Goal: Task Accomplishment & Management: Manage account settings

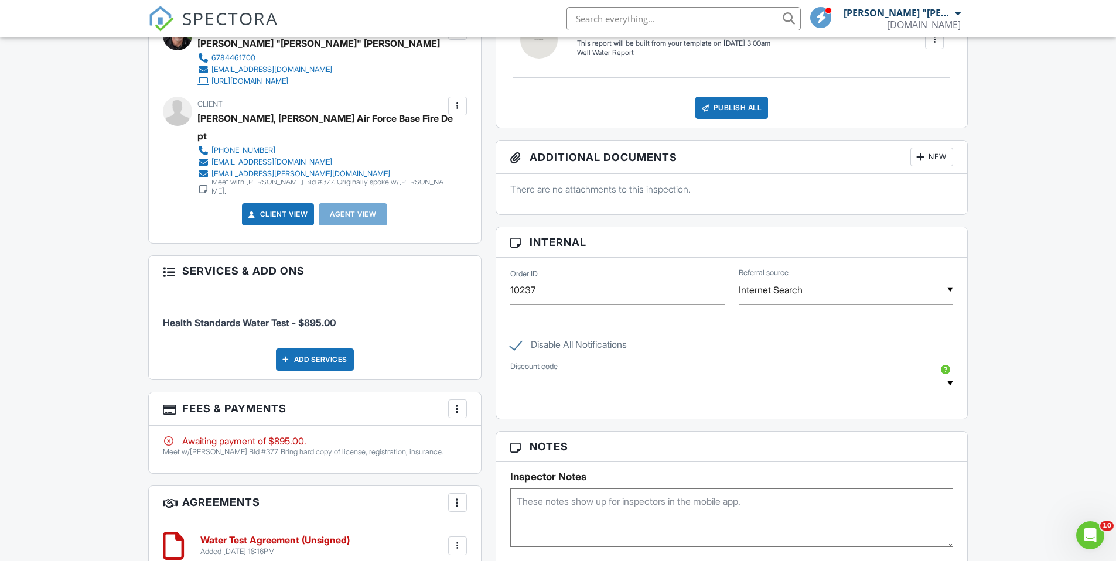
click at [455, 403] on div at bounding box center [458, 409] width 12 height 12
click at [491, 430] on li "Edit Fees & Payments" at bounding box center [516, 444] width 122 height 29
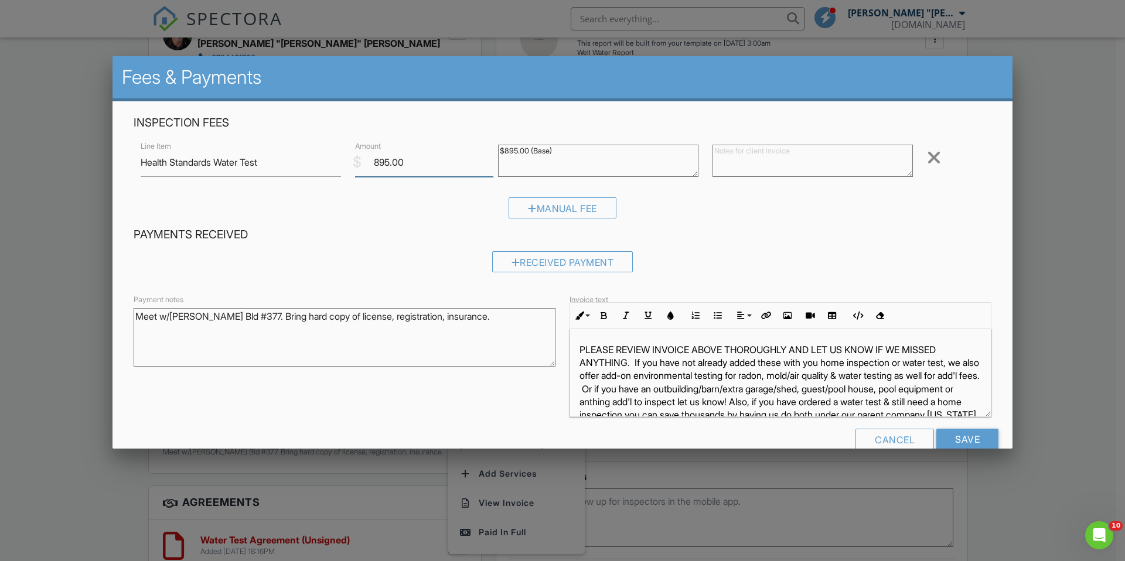
drag, startPoint x: 410, startPoint y: 165, endPoint x: 329, endPoint y: 165, distance: 80.8
click at [329, 165] on div "Line Item Health Standards Water Test $ Amount 895.00 $895.00 (Base) Remove" at bounding box center [562, 162] width 857 height 47
type input "1875"
click at [545, 205] on div "Manual Fee" at bounding box center [562, 207] width 108 height 21
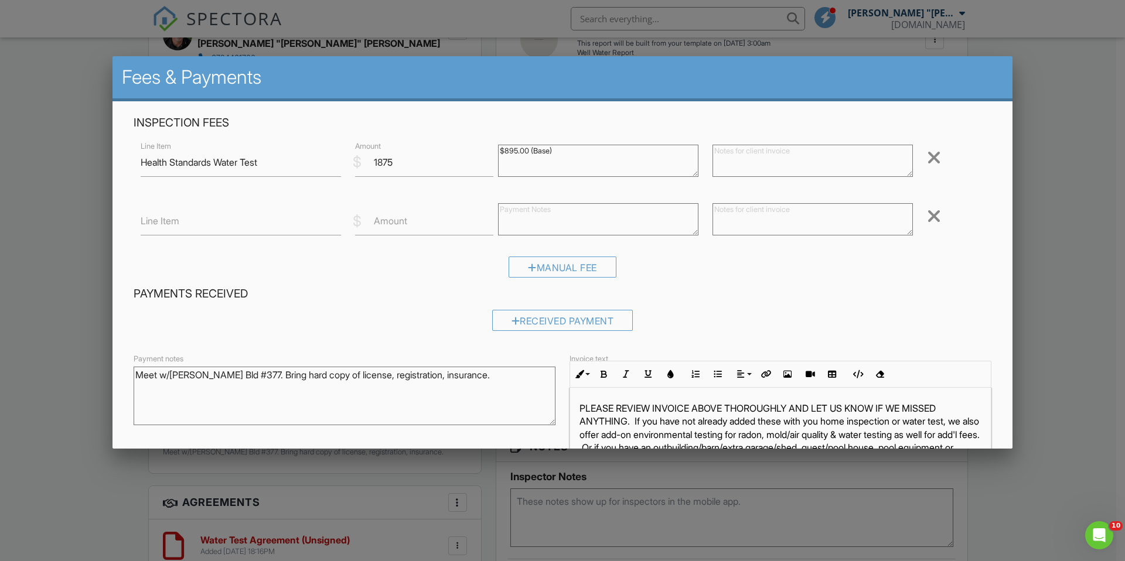
click at [389, 225] on label "Amount" at bounding box center [390, 220] width 33 height 13
click at [389, 225] on input "Amount" at bounding box center [424, 221] width 138 height 29
click at [761, 156] on textarea at bounding box center [812, 161] width 200 height 32
click at [789, 159] on textarea "$725 w/area pricing each x 3-$100 each 1st responder-$200 2nd &$200 on 3rd" at bounding box center [812, 161] width 200 height 32
click at [758, 160] on textarea "$725 w/area pricing each x 3-$100 each 1st responder-$200 2nd & $200 on 3rd" at bounding box center [812, 161] width 200 height 32
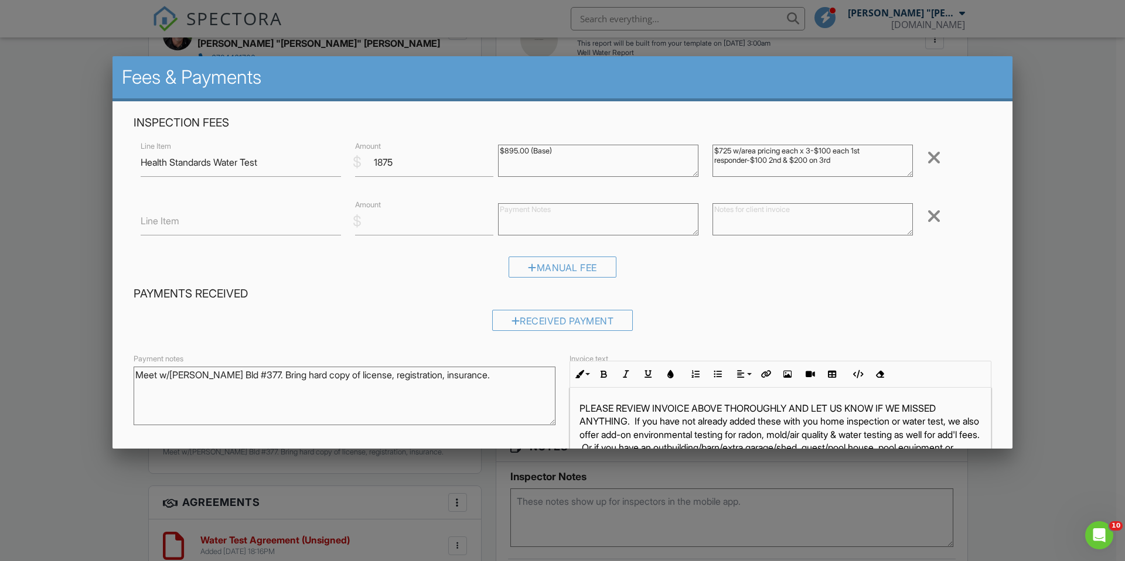
click at [764, 162] on textarea "$725 w/area pricing each x 3-$100 each 1st responder-$100 2nd & $200 on 3rd" at bounding box center [812, 161] width 200 height 32
type textarea "$725 w/area pricing each x 3-$100 each 1st responder-$100 multi Discount on 2nd…"
drag, startPoint x: 399, startPoint y: 165, endPoint x: 346, endPoint y: 163, distance: 53.3
click at [348, 163] on div "$ Amount 1875" at bounding box center [419, 162] width 143 height 29
type input "2175"
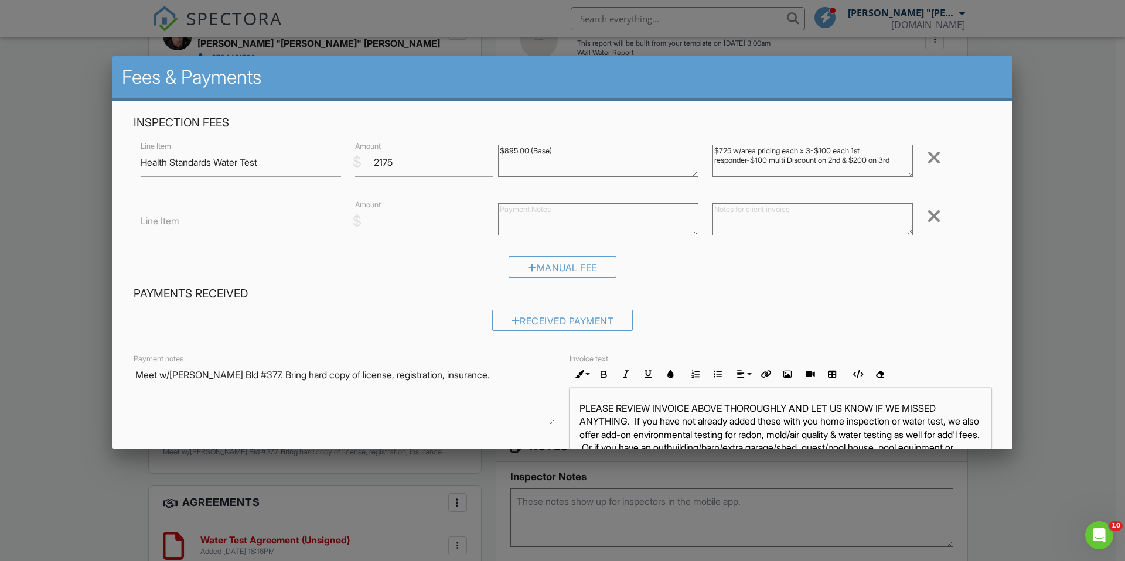
drag, startPoint x: 709, startPoint y: 149, endPoint x: 929, endPoint y: 171, distance: 221.9
click at [929, 171] on div "Line Item Health Standards Water Test $ Amount 2175 $895.00 (Base) $725 w/area …" at bounding box center [562, 162] width 857 height 47
click at [715, 214] on textarea at bounding box center [812, 219] width 200 height 32
paste textarea "$725 w/area pricing each x 3-$100 each 1st responder-$100 multi Discount on 2nd…"
type textarea "$725 w/area pricing each x 3-$100 each 1st responder-$100 multi Discount on 2nd…"
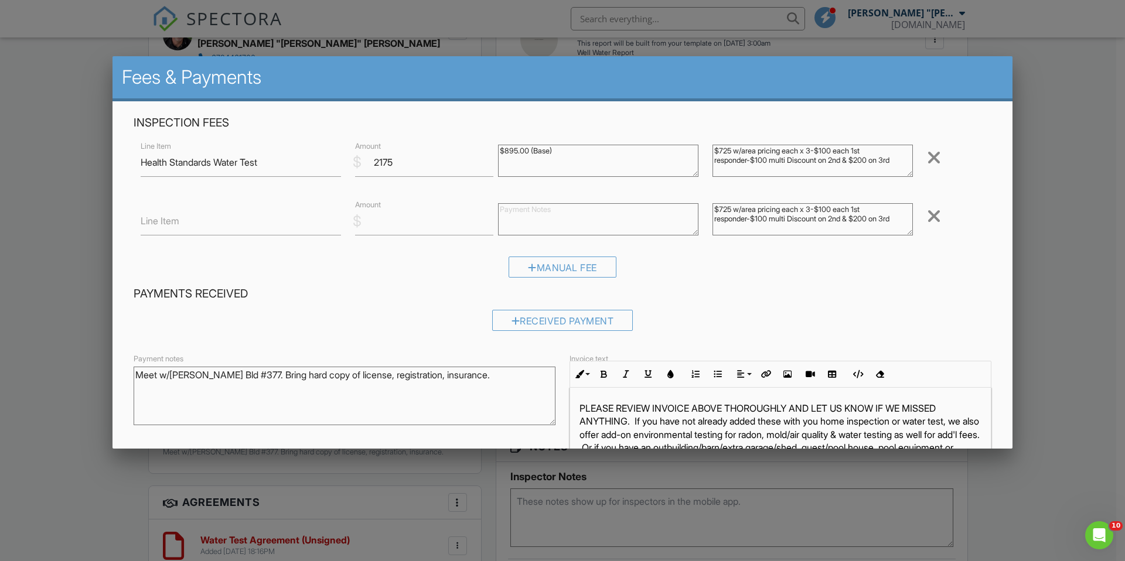
drag, startPoint x: 709, startPoint y: 152, endPoint x: 926, endPoint y: 167, distance: 217.2
click at [926, 167] on div "Line Item Health Standards Water Test $ Amount 2175 $895.00 (Base) $725 w/area …" at bounding box center [562, 162] width 857 height 47
click at [800, 152] on textarea "$725 w/area pricing each x 3-$100 each 1st responder-$100 multi Discount on 2nd…" at bounding box center [812, 161] width 200 height 32
drag, startPoint x: 800, startPoint y: 151, endPoint x: 925, endPoint y: 170, distance: 126.2
click at [934, 176] on div "Line Item Health Standards Water Test $ Amount 2175 $895.00 (Base) $725 w/area …" at bounding box center [562, 162] width 857 height 47
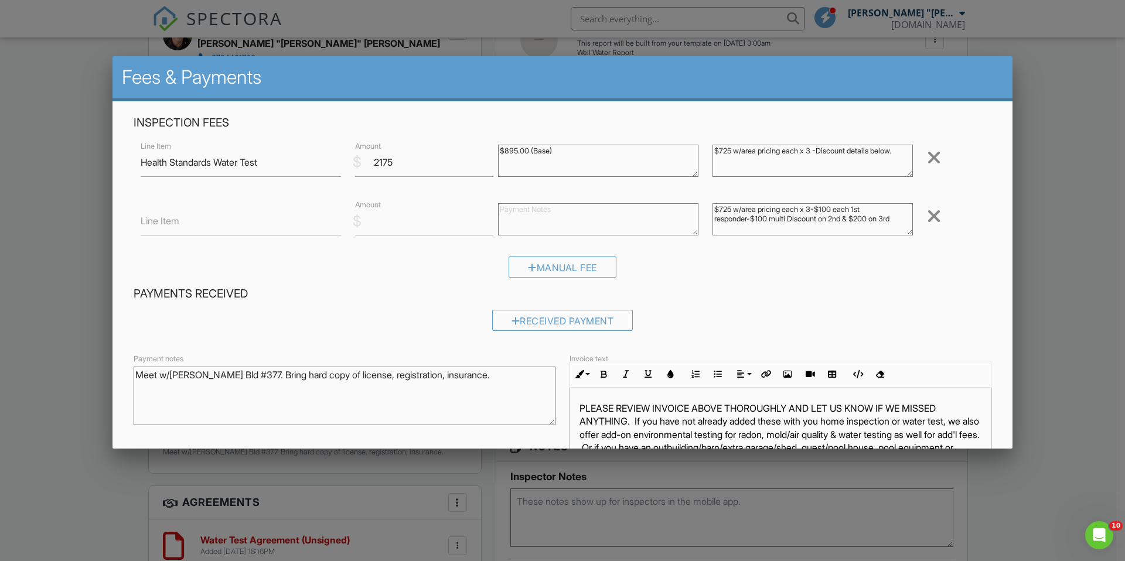
type textarea "$725 w/area pricing each x 3 -Discount details below."
click at [413, 224] on input "Amount" at bounding box center [424, 221] width 138 height 29
type input "-600"
click at [210, 223] on input "Line Item" at bounding box center [241, 221] width 200 height 29
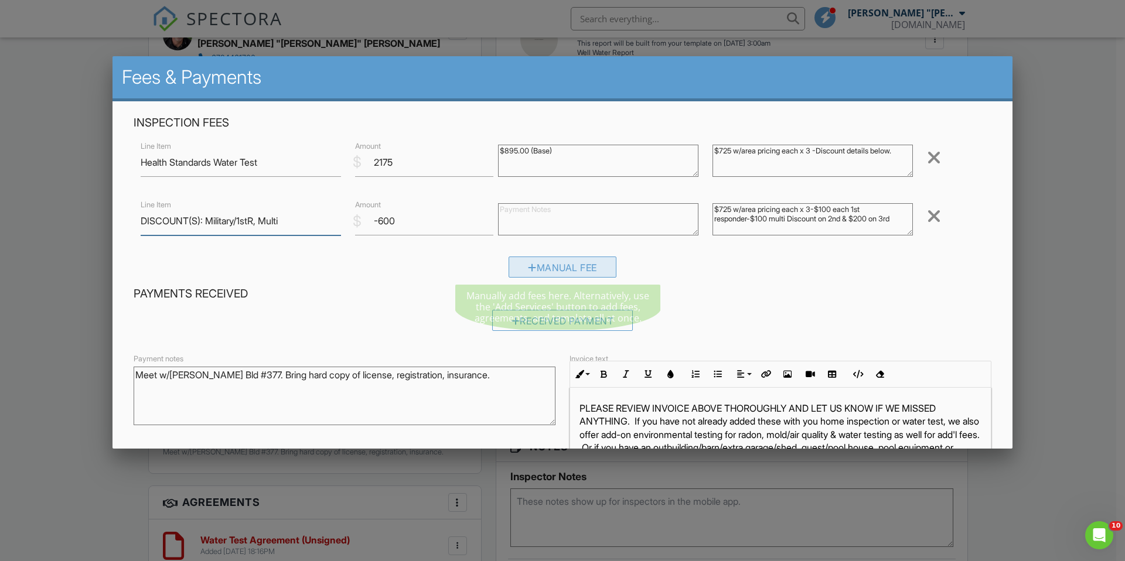
type input "DISCOUNT(S): Military/1stR, Multi"
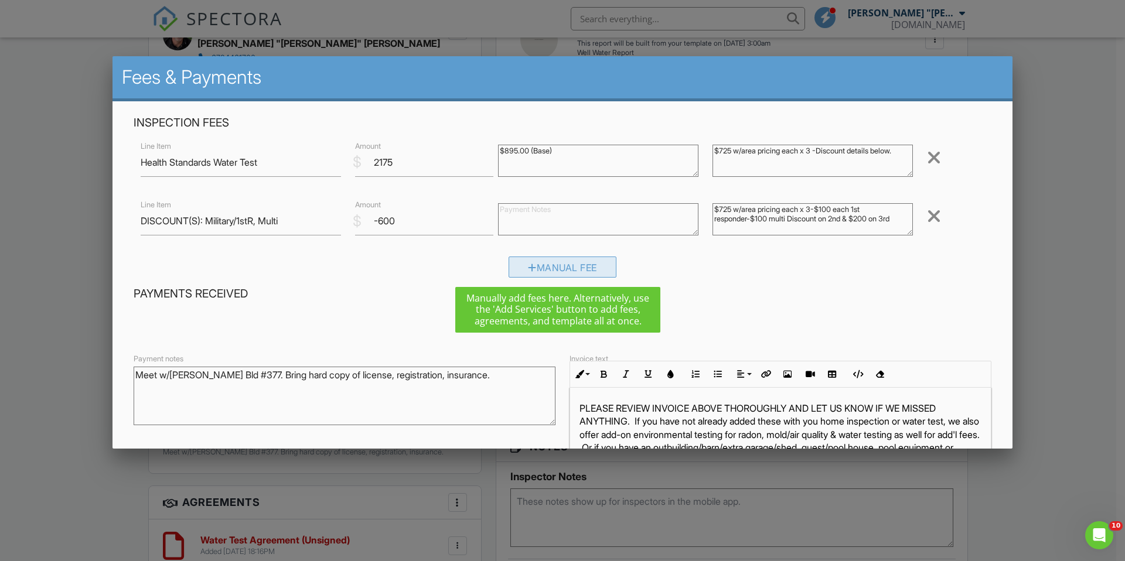
click at [551, 268] on div "Manual Fee" at bounding box center [562, 267] width 108 height 21
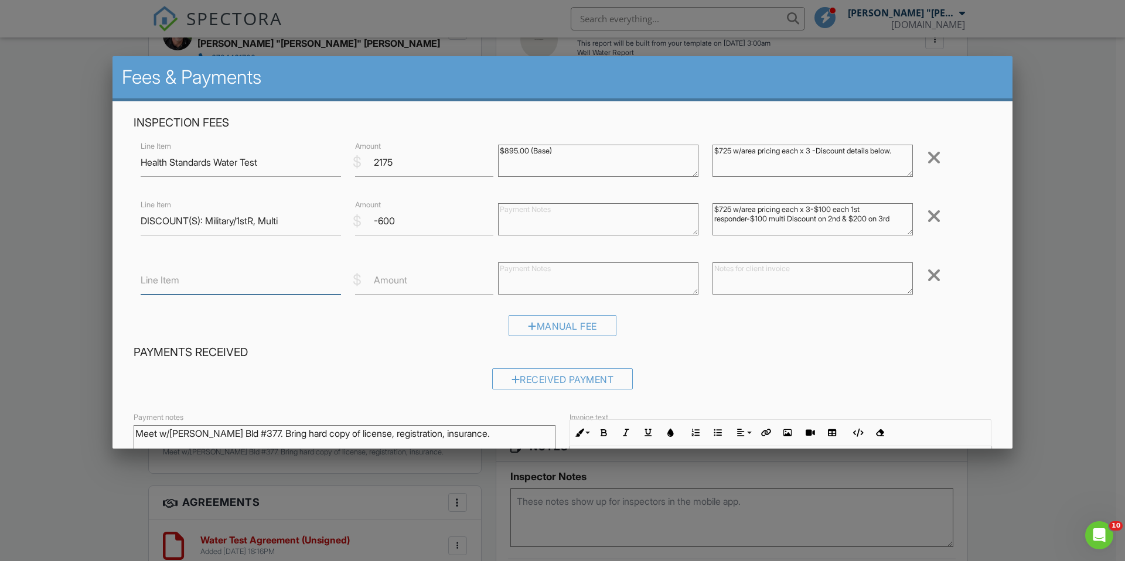
click at [278, 288] on input "Line Item" at bounding box center [241, 280] width 200 height 29
click at [226, 283] on input "3 Free Radon Kits" at bounding box center [241, 280] width 200 height 29
click at [200, 280] on input "3 Free Radon Kits" at bounding box center [241, 280] width 200 height 29
type input "3 Free Radon in Air DIY Test Kits"
click at [395, 288] on input "Amount" at bounding box center [424, 280] width 138 height 29
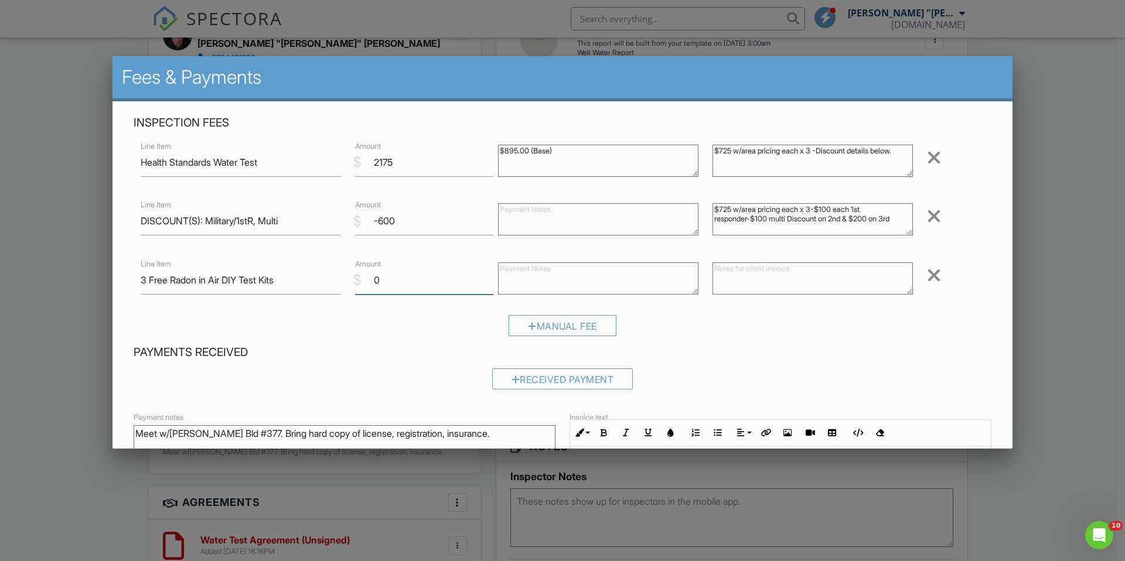
type input "0"
click at [300, 285] on input "3 Free Radon in Air DIY Test Kits" at bounding box center [241, 280] width 200 height 29
type input "3 Free Radon in Air DIY Test Kits"
click at [737, 271] on textarea at bounding box center [812, 278] width 200 height 32
click at [746, 270] on textarea "$150 Value! THANK YOU FOR YOUR SERVICE! WE LOVE OUR MILITARY FAMILIES!" at bounding box center [812, 278] width 200 height 32
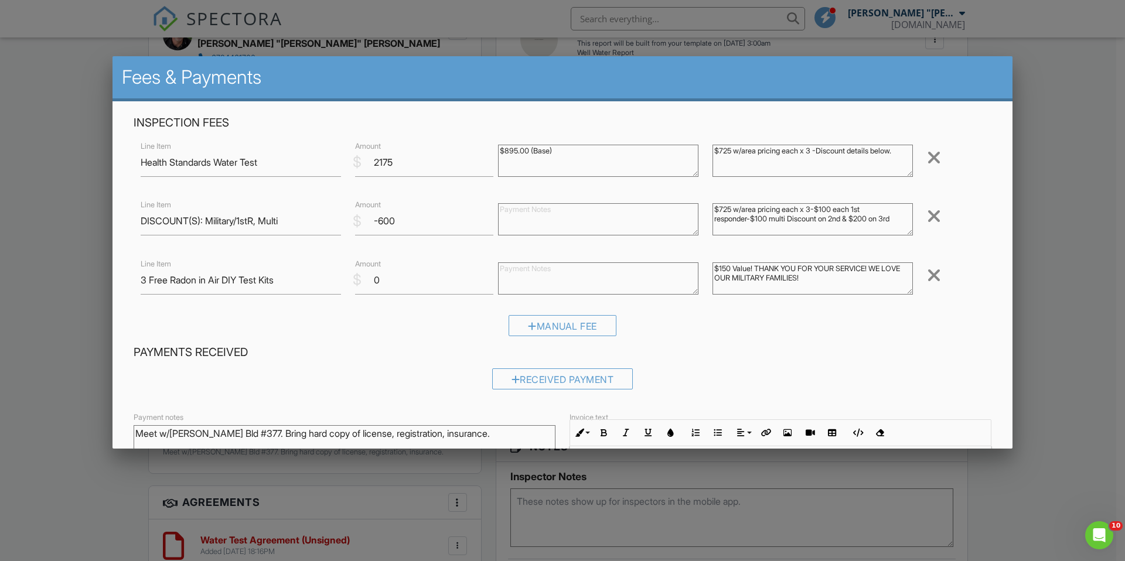
click at [825, 277] on textarea "$150 Value! THANK YOU FOR YOUR SERVICE! WE LOVE OUR MILITARY FAMILIES!" at bounding box center [812, 278] width 200 height 32
type textarea "$150 Value! THANK YOU FOR YOUR SERVICE! WE LOVE OUR MILITARY FAMILIES! :))"
click at [812, 149] on textarea "$725 w/area pricing each x 3 -Discount details below." at bounding box center [812, 161] width 200 height 32
type textarea "$725 w/area pricing each x 3=$2175 -Discount details below."
drag, startPoint x: 216, startPoint y: 163, endPoint x: 134, endPoint y: 161, distance: 82.6
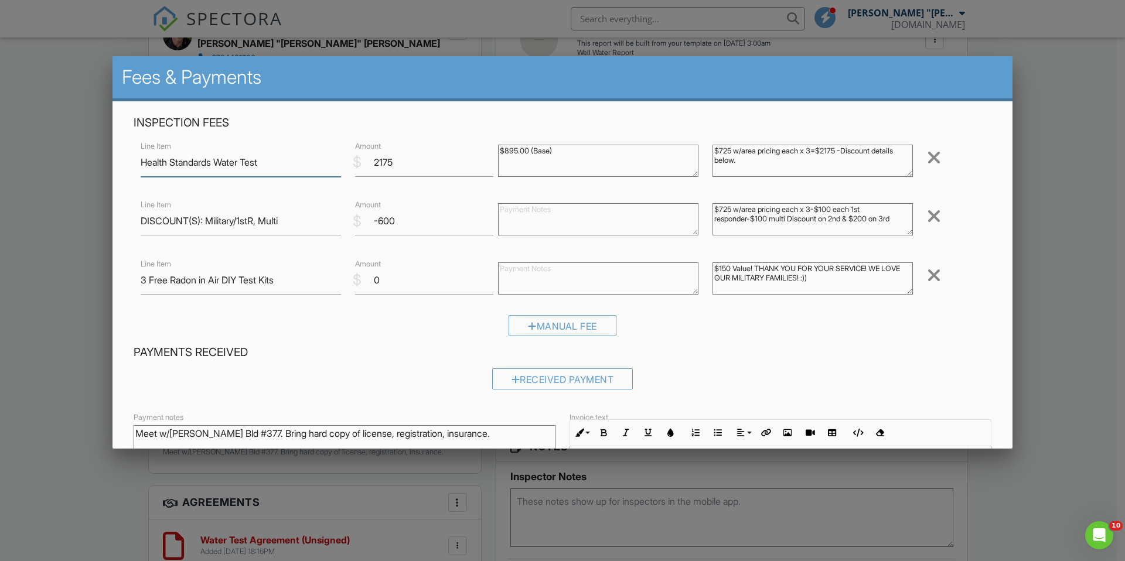
click at [134, 161] on div "Line Item Health Standards Water Test" at bounding box center [241, 162] width 214 height 29
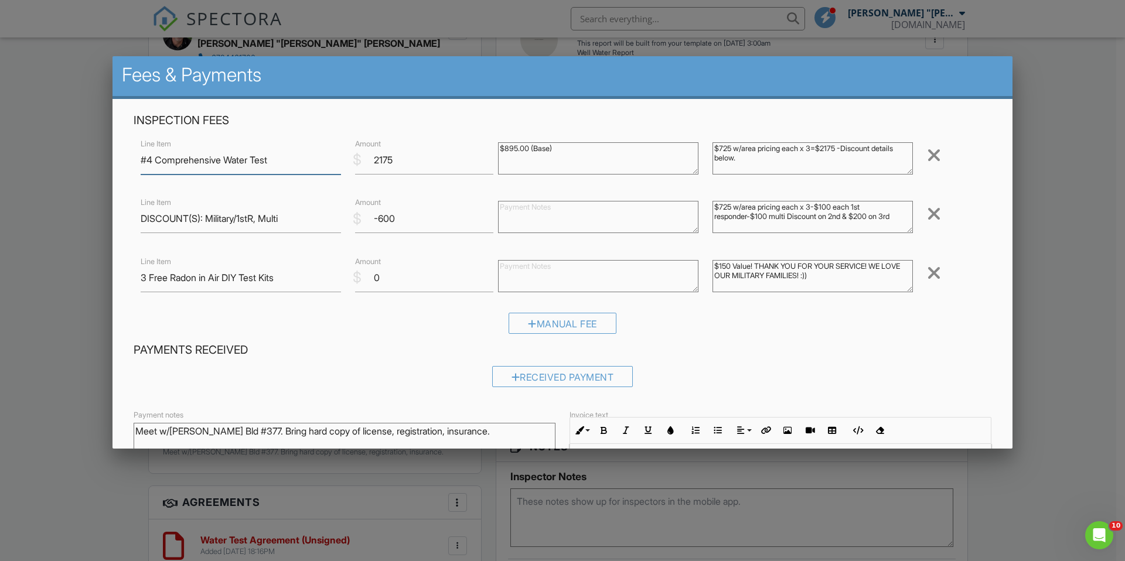
type input "#4 Comprehensive Water Test"
click at [717, 150] on textarea "$725 w/area pricing each x 3=$2175 -Discount details below." at bounding box center [812, 158] width 200 height 32
click at [723, 148] on textarea "$725 w/area pricing each x 3=$2175 -Discount details below." at bounding box center [812, 158] width 200 height 32
click at [838, 147] on textarea "$795 w/area pricing each x 3=$2175 -Discount details below." at bounding box center [812, 158] width 200 height 32
click at [768, 160] on textarea "$795 w/area pricing each x 3=$2385 -Discount details below." at bounding box center [812, 158] width 200 height 32
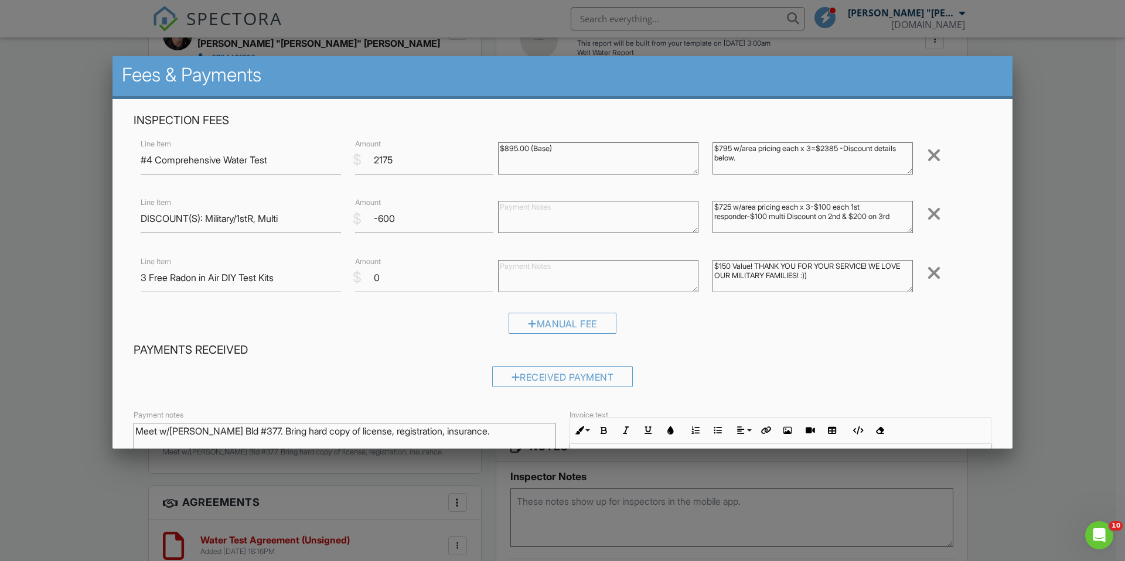
type textarea "$795 w/area pricing each x 3=$2385 -Discount details below."
click at [724, 209] on textarea "$725 w/area pricing each x 3-$100 each 1st responder-$100 multi Discount on 2nd…" at bounding box center [812, 217] width 200 height 32
click at [898, 214] on textarea "$795 w/area pricing each x 3-$100 each 1st responder-$100 multi Discount on 2nd…" at bounding box center [812, 217] width 200 height 32
type textarea "$795 w/area pricing each x 3-$100 each 1st responder-$100 multi Discount on 2nd…"
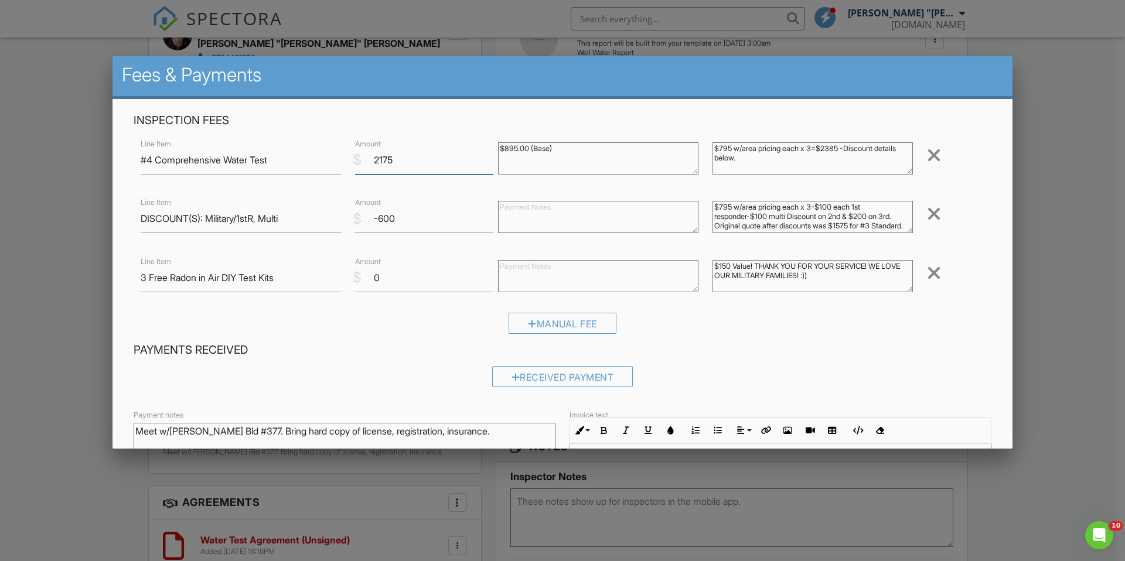
drag, startPoint x: 402, startPoint y: 162, endPoint x: 350, endPoint y: 155, distance: 52.0
click at [351, 156] on div "$ Amount 2175" at bounding box center [419, 160] width 143 height 29
type input "2385"
click at [382, 220] on input "-600" at bounding box center [424, 218] width 138 height 29
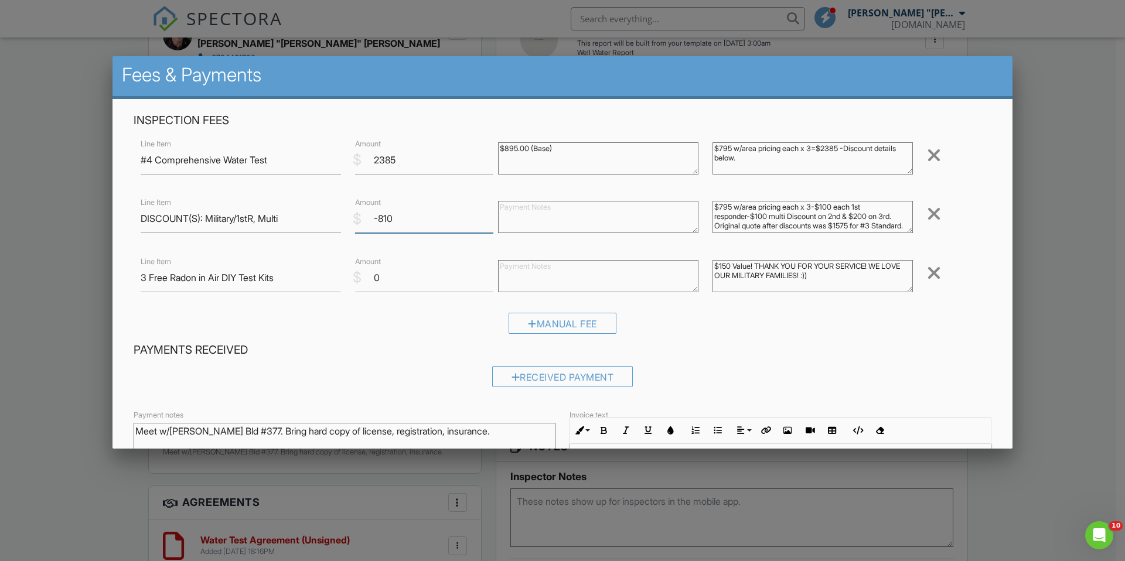
type input "-810"
click at [817, 209] on textarea "$795 w/area pricing each x 3-$100 each 1st responder-$100 multi Discount on 2nd…" at bounding box center [812, 217] width 200 height 32
click at [749, 218] on textarea "$795 w/area pricing each x 3-$210.BONUS DISCOUNT BY GHP-$100 each 1st responder…" at bounding box center [812, 217] width 200 height 32
click at [816, 209] on textarea "$795 w/area pricing each x 3-$210.BONUS DISCOUNT COVERED BY GHP-$100 each 1st r…" at bounding box center [812, 217] width 200 height 32
click at [836, 217] on textarea "$795 w/area pricing each x 3-$2385-$210.BONUS DISCOUNT COVERED BY GHP-$100 each…" at bounding box center [812, 217] width 200 height 32
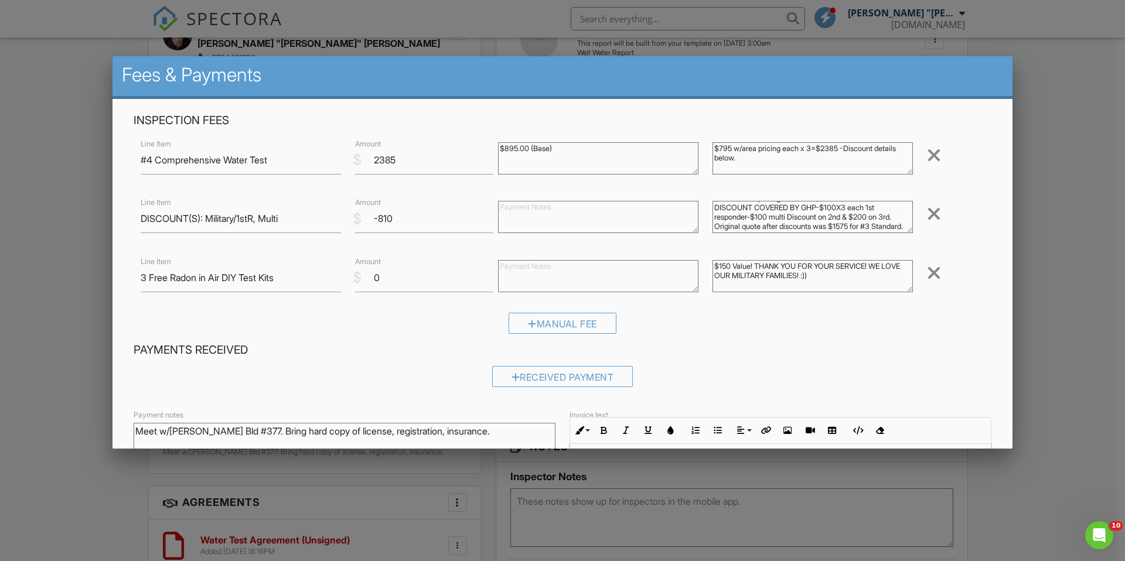
scroll to position [18, 0]
click at [757, 230] on textarea "$795 w/area pricing each x 3-$2385-$210.BONUS DISCOUNT COVERED BY GHP-$100X3 ea…" at bounding box center [812, 217] width 200 height 32
click at [793, 224] on textarea "$795 w/area pricing each x 3-$2385-$210.BONUS DISCOUNT COVERED BY GHP-$100X3 ea…" at bounding box center [812, 217] width 200 height 32
type textarea "$795 w/area pricing each x 3-$2385-$210.BONUS DISCOUNT COVERED BY GHP-$100X3 ea…"
click at [712, 268] on textarea "$150 Value! THANK YOU FOR YOUR SERVICE! WE LOVE OUR MILITARY FAMILIES! :))" at bounding box center [812, 276] width 200 height 32
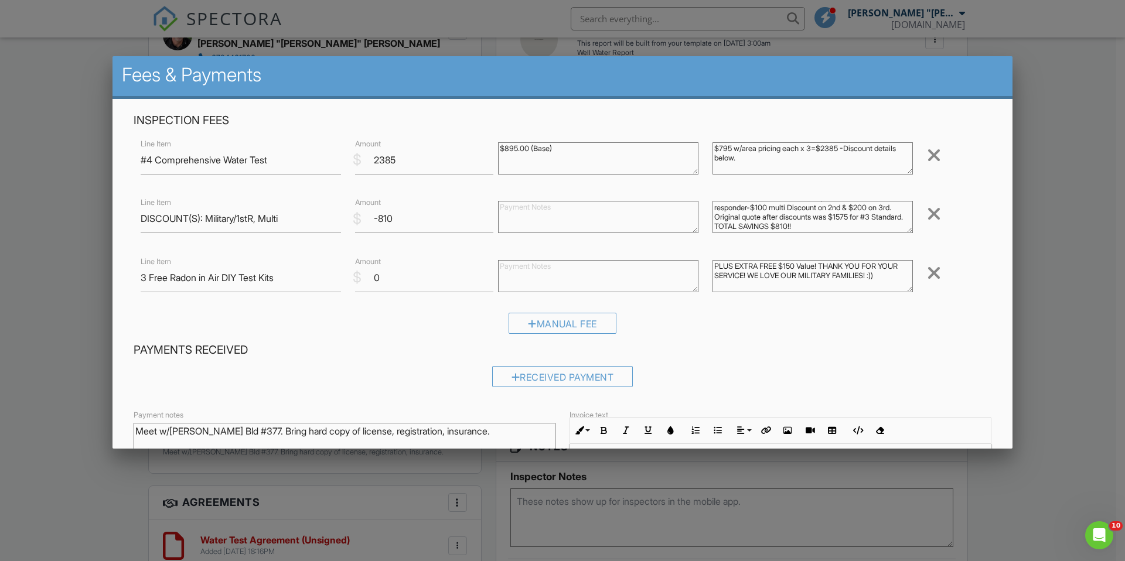
type textarea "PLUS EXTRA FREE $150 Value! THANK YOU FOR YOUR SERVICE! WE LOVE OUR MILITARY FA…"
click at [712, 151] on textarea "$795 w/area pricing each x 3=$2385 -Discount details below." at bounding box center [812, 158] width 200 height 32
click at [795, 162] on textarea "#4=REG $795 w/area pricing each x 3=$2385 -Discount details below." at bounding box center [812, 158] width 200 height 32
type textarea "#4=REG $795 w/area pricing each x 3=$2385 -Discount details below. Please see t…"
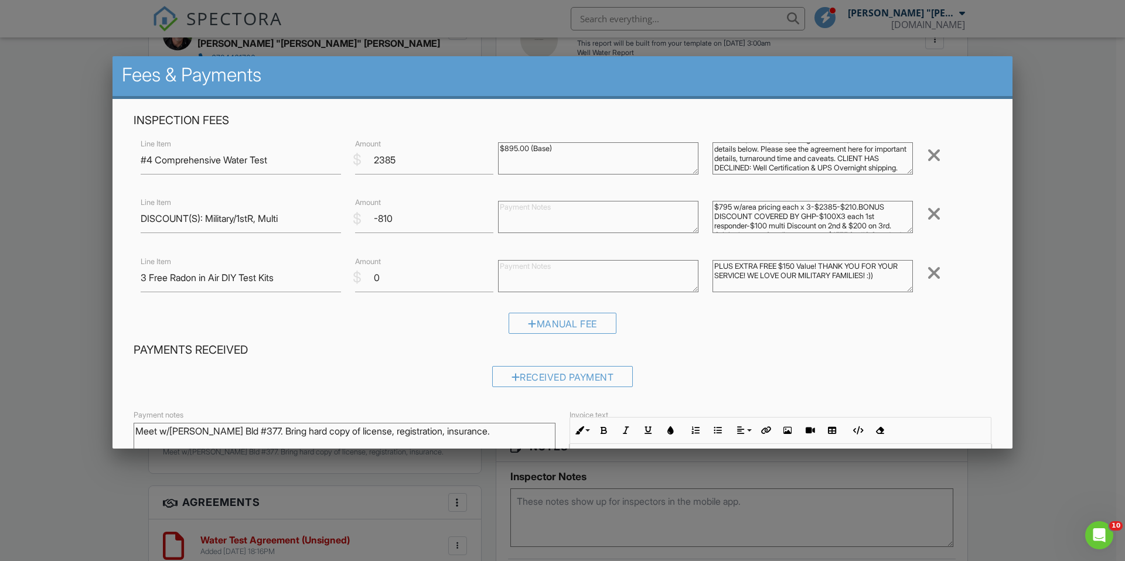
click at [887, 209] on textarea "$795 w/area pricing each x 3-$2385-$210.BONUS DISCOUNT COVERED BY GHP-$100X3 ea…" at bounding box center [812, 217] width 200 height 32
drag, startPoint x: 768, startPoint y: 215, endPoint x: 726, endPoint y: 214, distance: 42.8
click at [726, 214] on textarea "$795 w/area pricing each x 3-$2385-$210.BONUS GIFT DISCOUNT COVERED BY GHP-$100…" at bounding box center [812, 217] width 200 height 32
click at [863, 210] on textarea "$795 w/area pricing each x 3-$2385-$210.BONUS GIFT COVERED BY GHP-$100X3 each 1…" at bounding box center [812, 217] width 200 height 32
click at [821, 218] on textarea "$795 w/area pricing each x 3-$2385-$210. XTRA BONUS GIFT COVERED BY GHP-$100X3 …" at bounding box center [812, 217] width 200 height 32
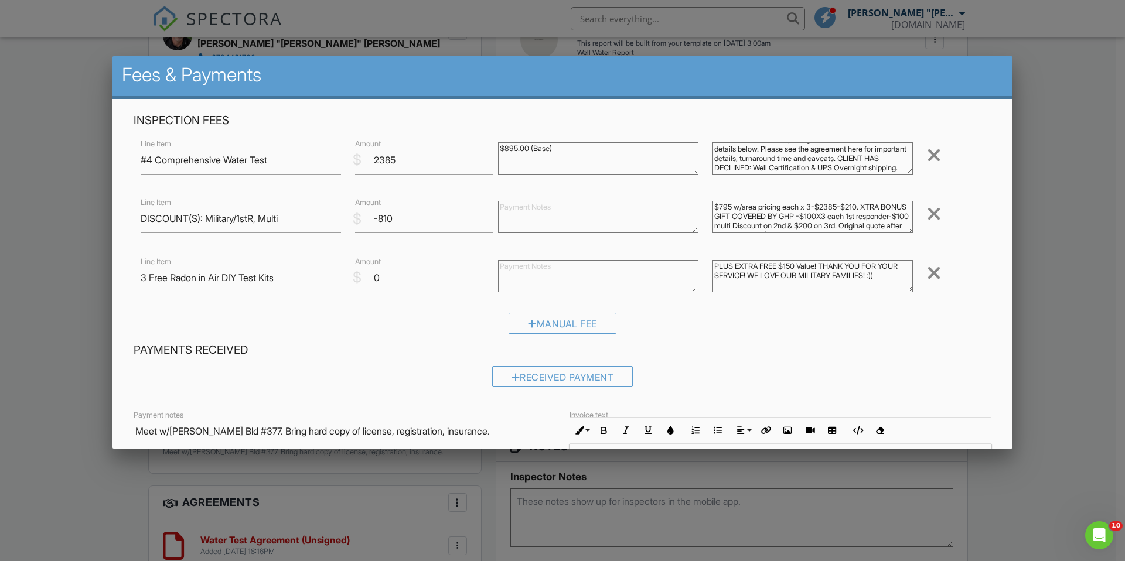
click at [745, 227] on textarea "$795 w/area pricing each x 3-$2385-$210. XTRA BONUS GIFT COVERED BY GHP -$100X3…" at bounding box center [812, 217] width 200 height 32
click at [858, 209] on textarea "$795 w/area pricing each x 3-$2385-$210. XTRA BONUS GIFT COVERED BY GHP -$100X3…" at bounding box center [812, 217] width 200 height 32
click at [857, 209] on textarea "$795 w/area pricing each x 3-$2385-$210. XTRA BONUS GIFT COVERED BY GHP -$100X3…" at bounding box center [812, 217] width 200 height 32
click at [821, 227] on textarea "$795 w/area pricing each x 3-$2385-$210. XTRA BONUS GIFT COVERED BY GHP -$100X3…" at bounding box center [812, 217] width 200 height 32
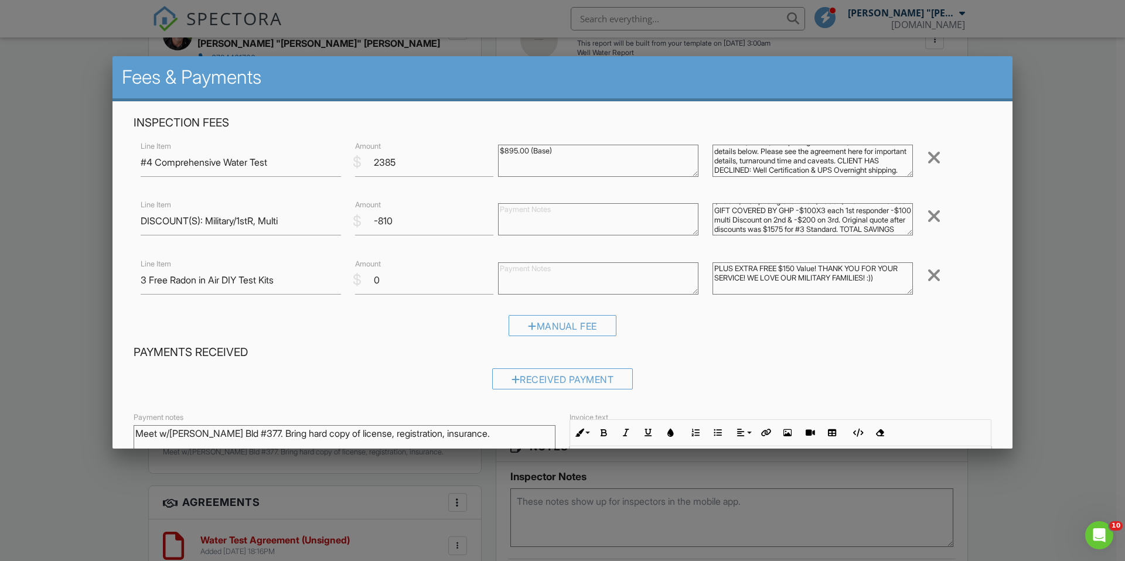
scroll to position [0, 0]
click at [821, 218] on textarea "$795 w/area pricing each x 3-$2385-$210. XTRA BONUS GIFT COVERED BY GHP -$100X3…" at bounding box center [812, 219] width 200 height 32
click at [823, 221] on textarea "$795 w/area pricing each x 3-$2385-$210. XTRA BONUS GIFT COVERED BY GHP OWNERS …" at bounding box center [812, 219] width 200 height 32
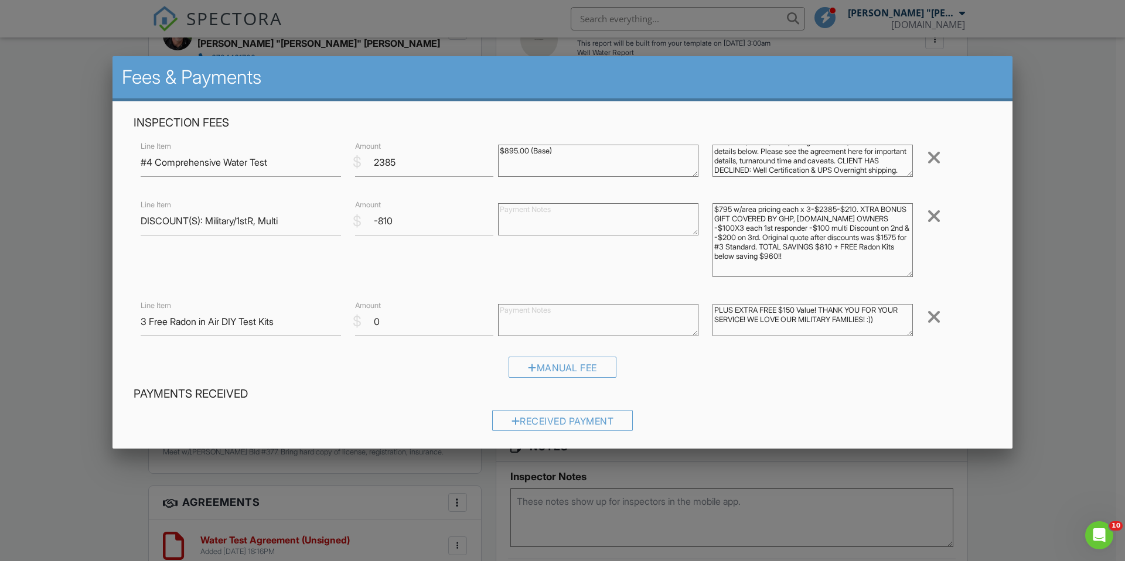
drag, startPoint x: 899, startPoint y: 232, endPoint x: 872, endPoint y: 274, distance: 49.9
click at [872, 274] on textarea "$795 w/area pricing each x 3-$2385-$210. XTRA BONUS GIFT COVERED BY GHP, Georgi…" at bounding box center [812, 240] width 200 height 74
click at [834, 225] on textarea "$795 w/area pricing each x 3-$2385-$210. XTRA BONUS GIFT COVERED BY GHP, Georgi…" at bounding box center [812, 240] width 200 height 74
type textarea "$795 w/area pricing each x 3-$2385-$210. XTRA BONUS GIFT COVERED BY GHP, Georgi…"
click at [902, 319] on textarea "PLUS EXTRA FREE $150 Value! THANK YOU FOR YOUR SERVICE! WE LOVE OUR MILITARY FA…" at bounding box center [812, 320] width 200 height 32
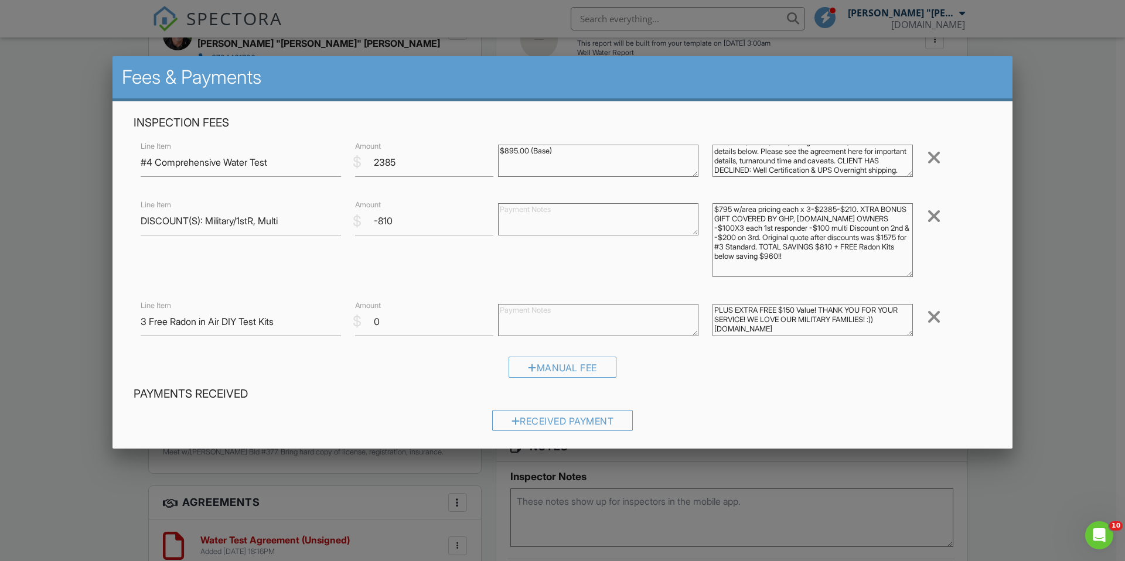
drag, startPoint x: 806, startPoint y: 331, endPoint x: 702, endPoint y: 329, distance: 104.9
click at [705, 329] on div "PLUS EXTRA FREE $150 Value! THANK YOU FOR YOUR SERVICE! WE LOVE OUR MILITARY FA…" at bounding box center [812, 321] width 214 height 47
click at [712, 330] on textarea "PLUS EXTRA FREE $150 Value! THANK YOU FOR YOUR SERVICE! WE LOVE OUR MILITARY FA…" at bounding box center [812, 320] width 200 height 32
click at [825, 331] on textarea "PLUS EXTRA FREE $150 Value! THANK YOU FOR YOUR SERVICE! WE LOVE OUR MILITARY FA…" at bounding box center [812, 320] width 200 height 32
click at [730, 313] on textarea "PLUS EXTRA FREE $150 Value! THANK YOU FOR YOUR SERVICE! WE LOVE OUR MILITARY FA…" at bounding box center [812, 320] width 200 height 32
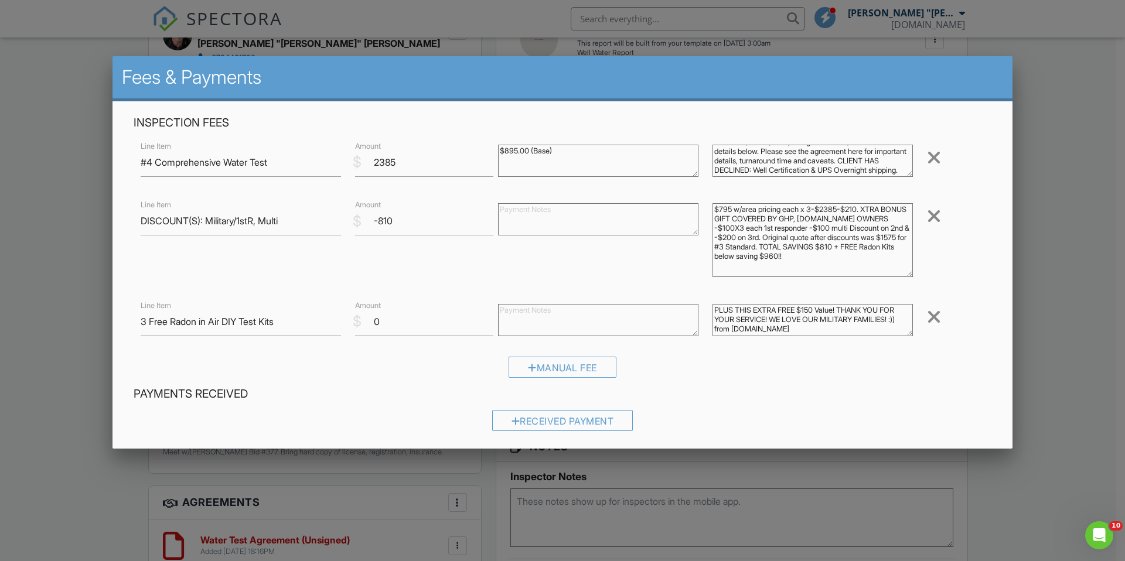
click at [843, 333] on textarea "PLUS THIS EXTRA FREE $150 Value! THANK YOU FOR YOUR SERVICE! WE LOVE OUR MILITA…" at bounding box center [812, 320] width 200 height 32
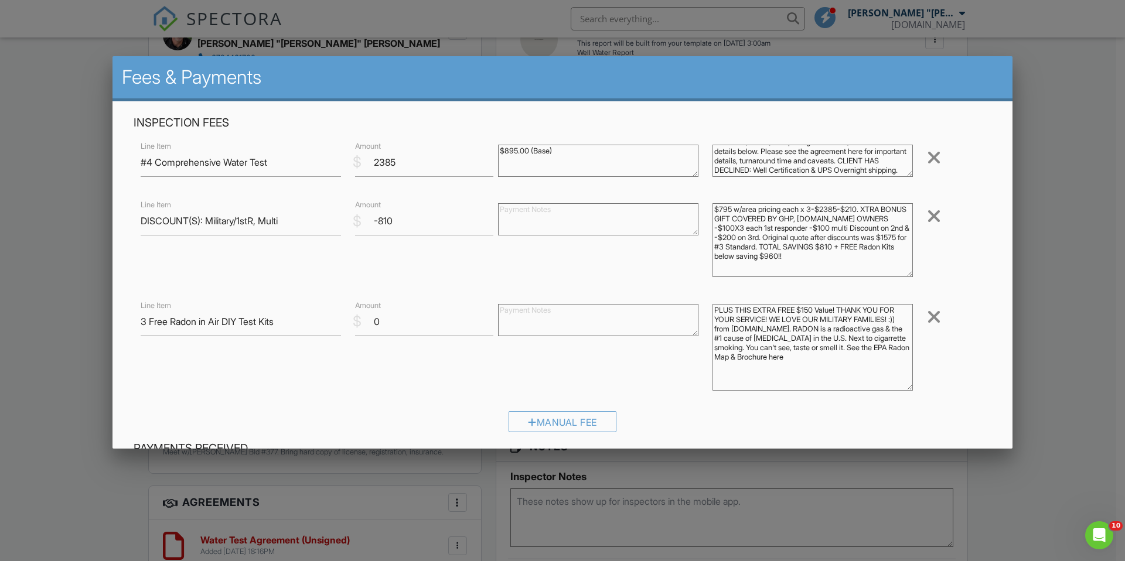
drag, startPoint x: 898, startPoint y: 334, endPoint x: 893, endPoint y: 388, distance: 54.7
click at [893, 388] on textarea "PLUS THIS EXTRA FREE $150 Value! THANK YOU FOR YOUR SERVICE! WE LOVE OUR MILITA…" at bounding box center [812, 347] width 200 height 87
paste textarea "https://www.epa.gov/sites/default/files/2016-12/documents/2016_a_citizens_guide…"
click at [723, 369] on textarea "PLUS THIS EXTRA FREE $150 Value! THANK YOU FOR YOUR SERVICE! WE LOVE OUR MILITA…" at bounding box center [812, 347] width 200 height 87
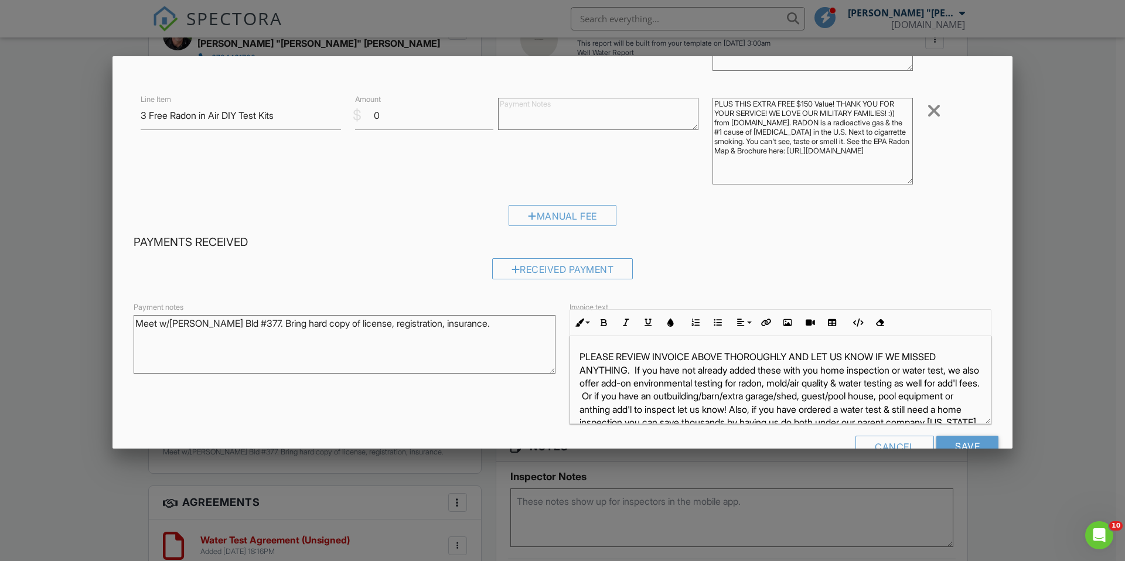
scroll to position [238, 0]
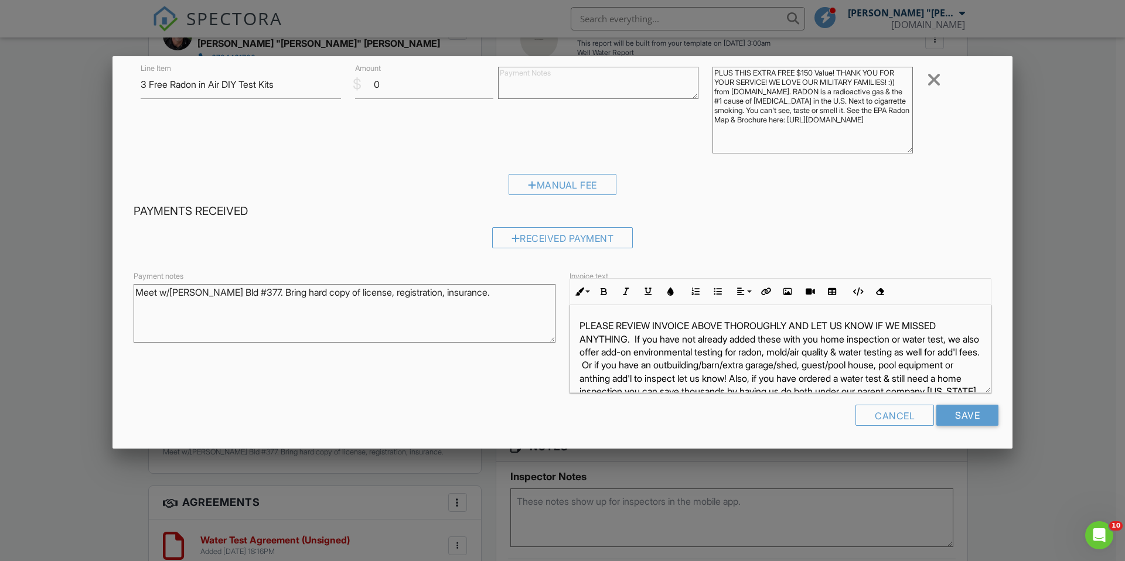
type textarea "PLUS THIS EXTRA FREE $150 Value! THANK YOU FOR YOUR SERVICE! WE LOVE OUR MILITA…"
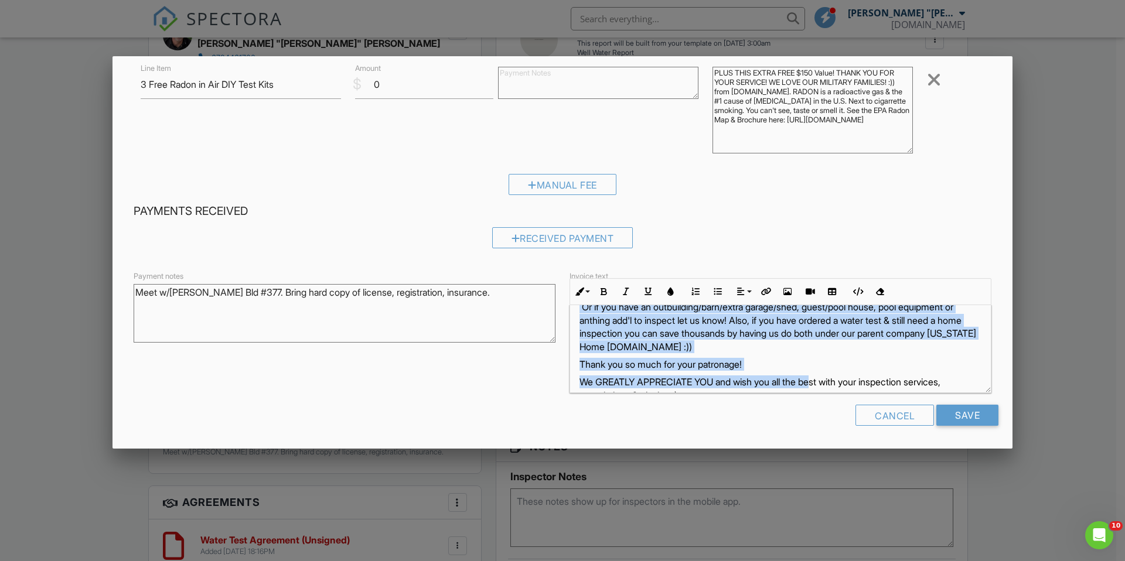
scroll to position [68, 0]
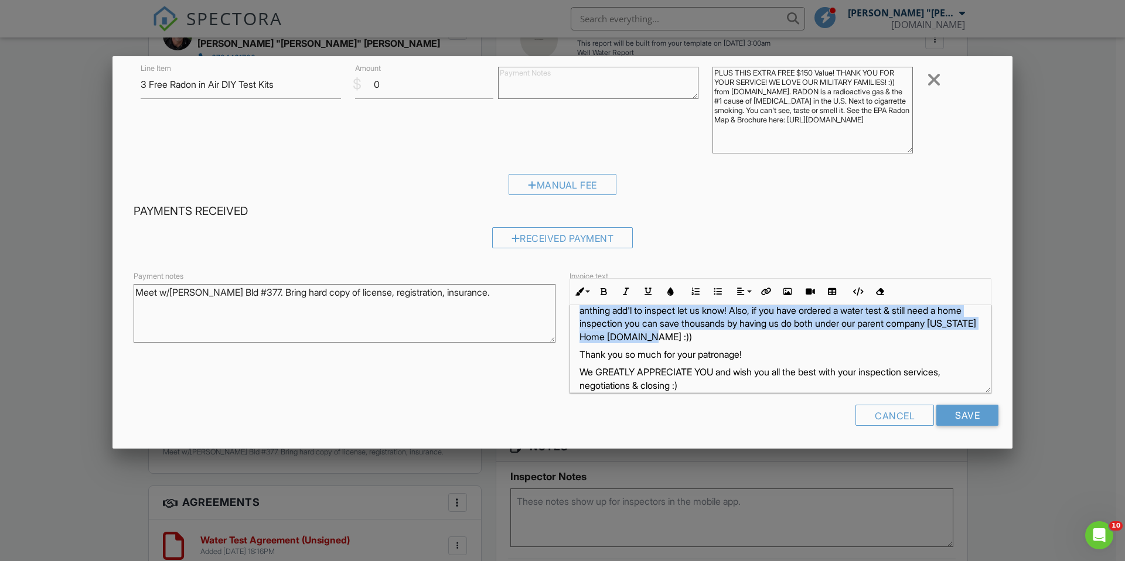
drag, startPoint x: 631, startPoint y: 339, endPoint x: 901, endPoint y: 340, distance: 269.4
click at [901, 340] on p "PLEASE REVIEW INVOICE ABOVE THOROUGHLY AND LET US KNOW IF WE MISSED ANYTHING. I…" at bounding box center [780, 297] width 402 height 92
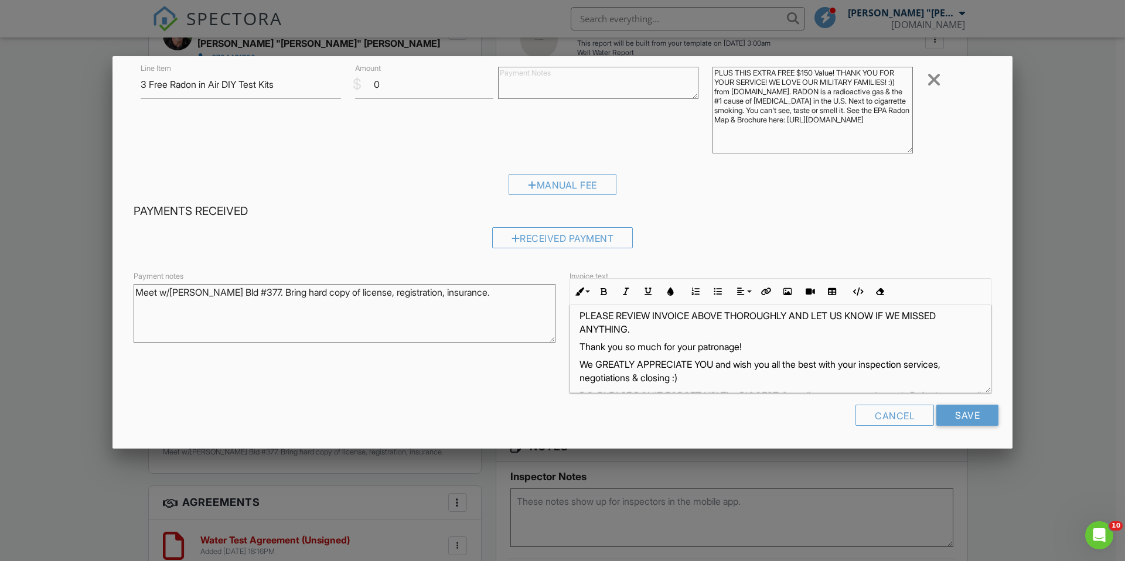
scroll to position [0, 0]
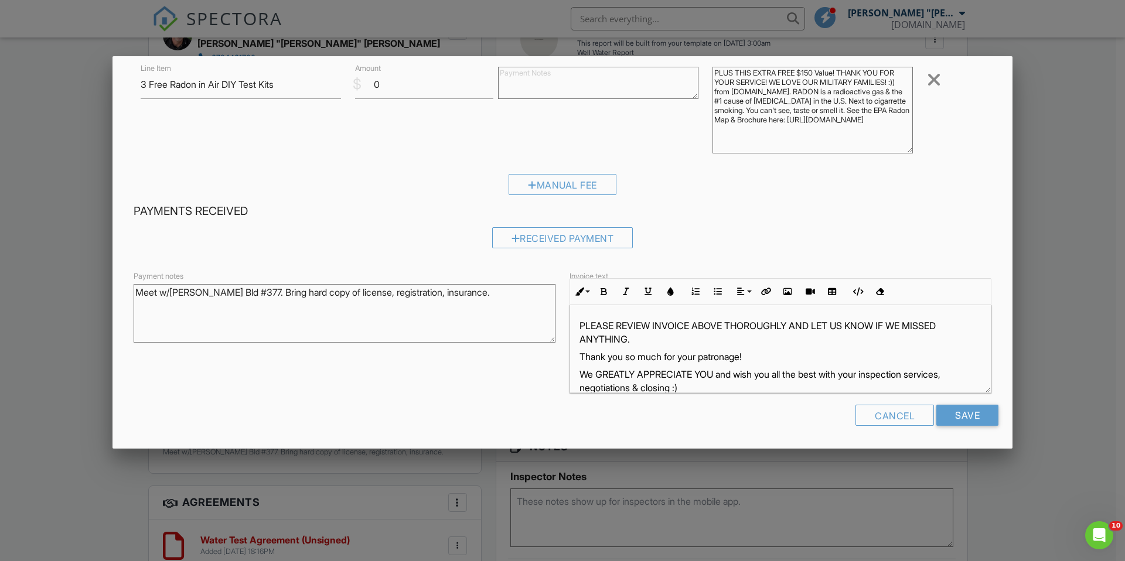
click at [754, 354] on p "Thank you so much for your patronage!" at bounding box center [780, 356] width 402 height 13
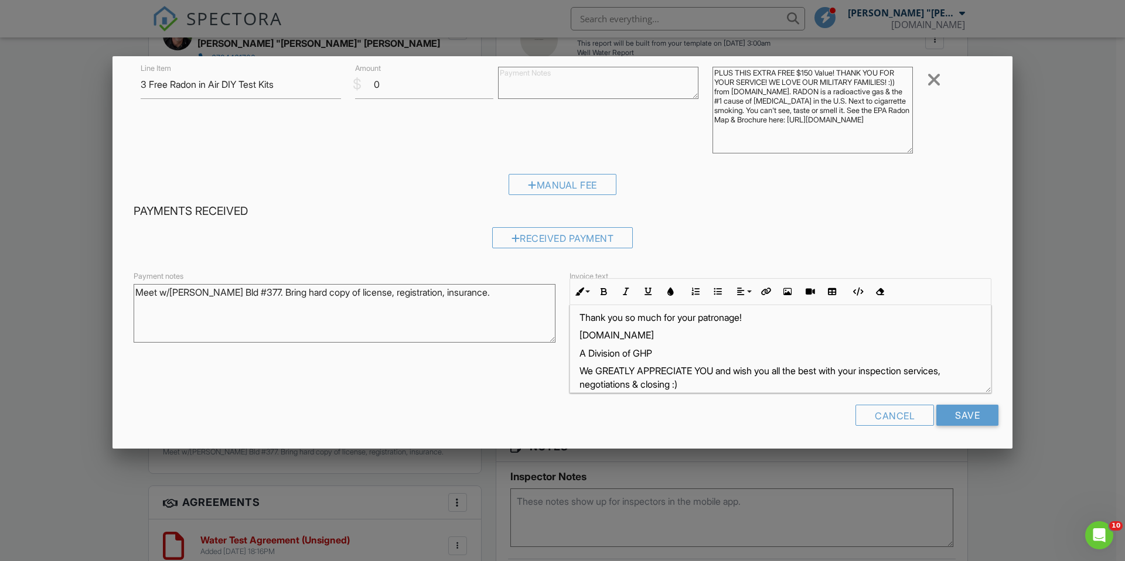
scroll to position [43, 0]
click at [654, 348] on p "A Division of GHP ​ ​" at bounding box center [780, 349] width 402 height 13
drag, startPoint x: 963, startPoint y: 416, endPoint x: 797, endPoint y: 446, distance: 169.7
click at [797, 446] on div "Inspection Fees Line Item #4 Comprehensive Water Test $ Amount 2385 $895.00 (Ba…" at bounding box center [562, 156] width 900 height 585
drag, startPoint x: 827, startPoint y: 368, endPoint x: 874, endPoint y: 359, distance: 47.7
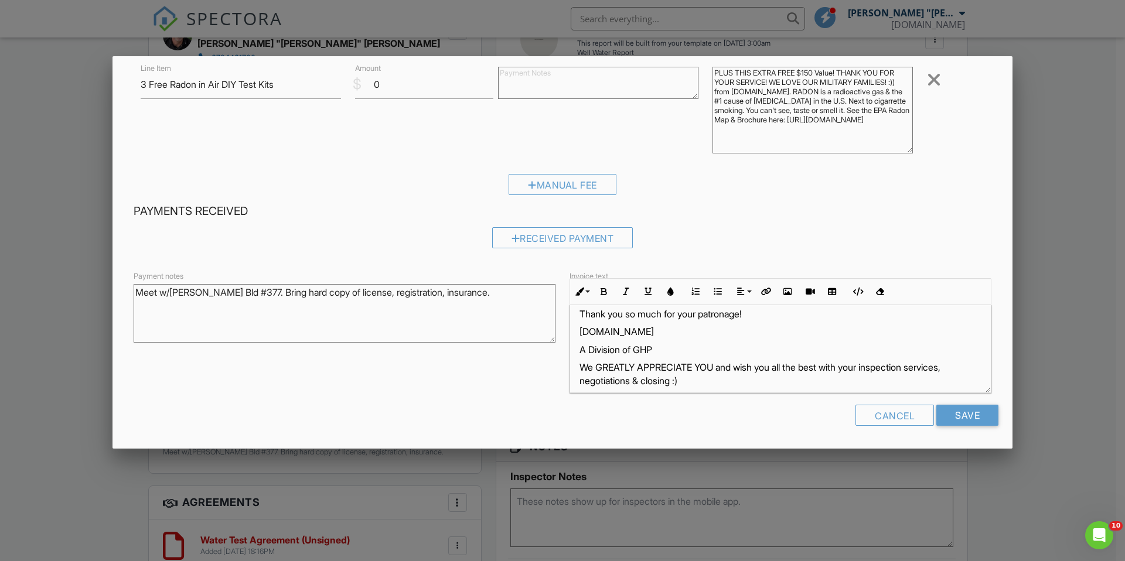
click at [932, 372] on p "We GREATLY APPRECIATE YOU and wish you all the best with your inspection servic…" at bounding box center [780, 374] width 402 height 26
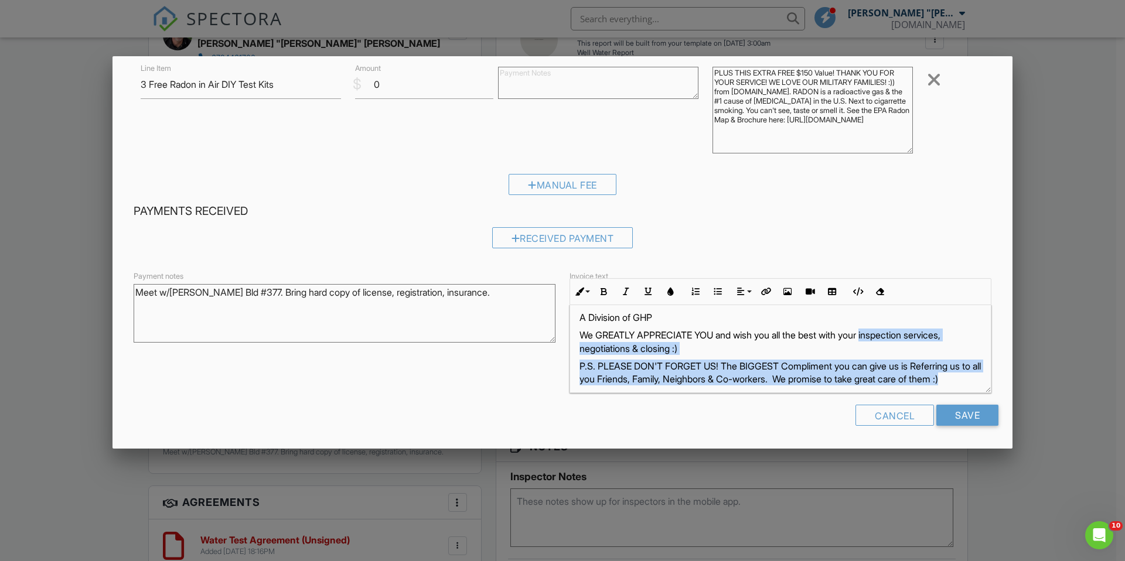
scroll to position [95, 0]
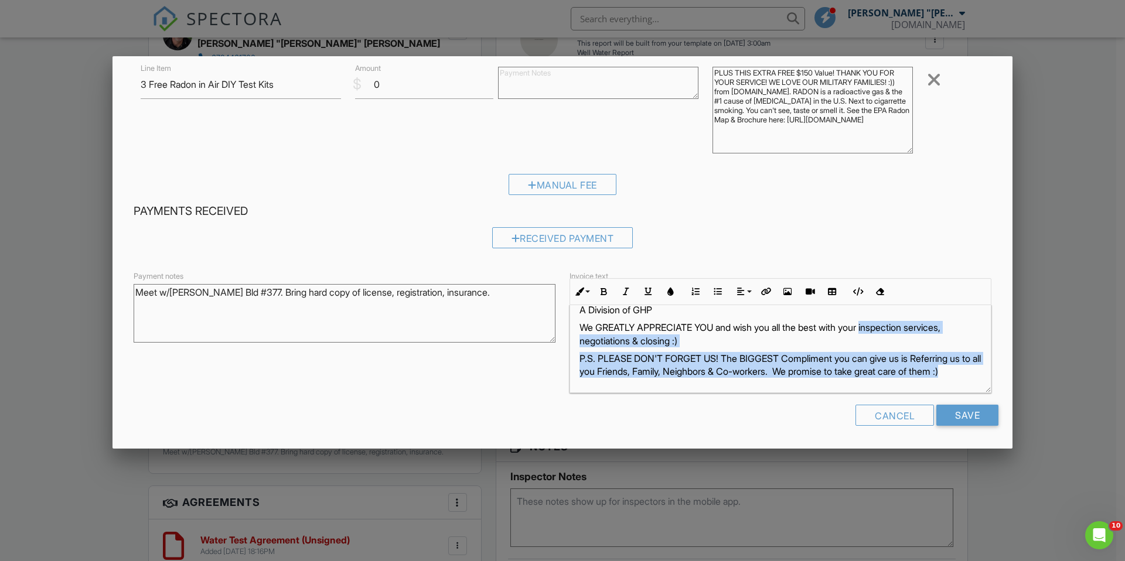
drag, startPoint x: 872, startPoint y: 368, endPoint x: 946, endPoint y: 394, distance: 78.7
click at [946, 394] on form "Inspection Fees Line Item #4 Comprehensive Water Test $ Amount 2385 $895.00 (Ba…" at bounding box center [563, 156] width 872 height 557
click at [890, 325] on p "We GREATLY APPRECIATE YOU and wish you all the best with your inspection servic…" at bounding box center [780, 334] width 402 height 26
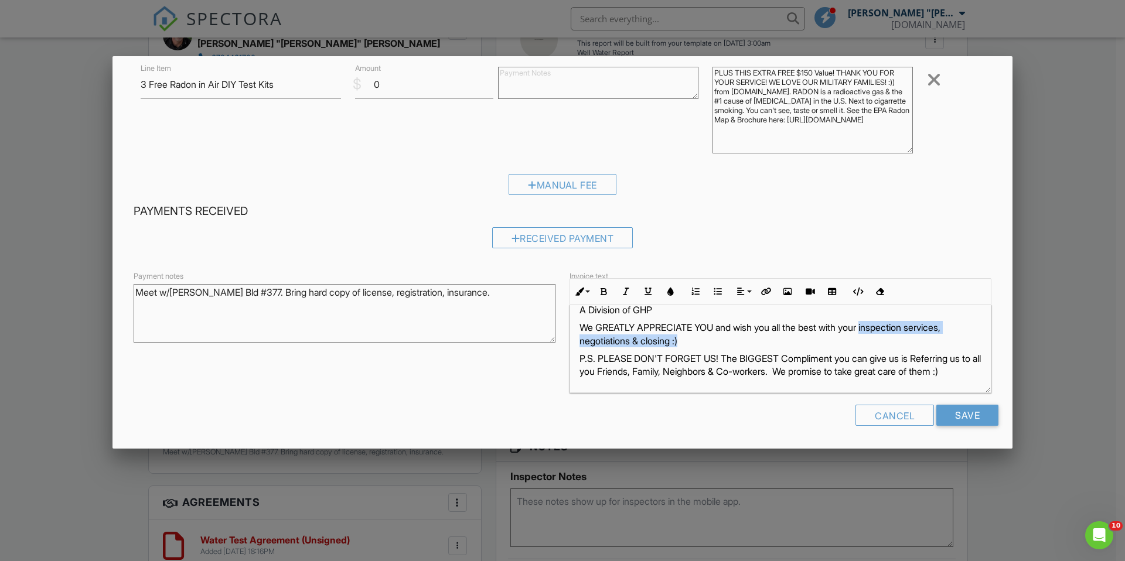
drag, startPoint x: 871, startPoint y: 316, endPoint x: 928, endPoint y: 322, distance: 57.1
click at [928, 322] on p "We GREATLY APPRECIATE YOU and wish you all the best with your inspection servic…" at bounding box center [780, 334] width 402 height 26
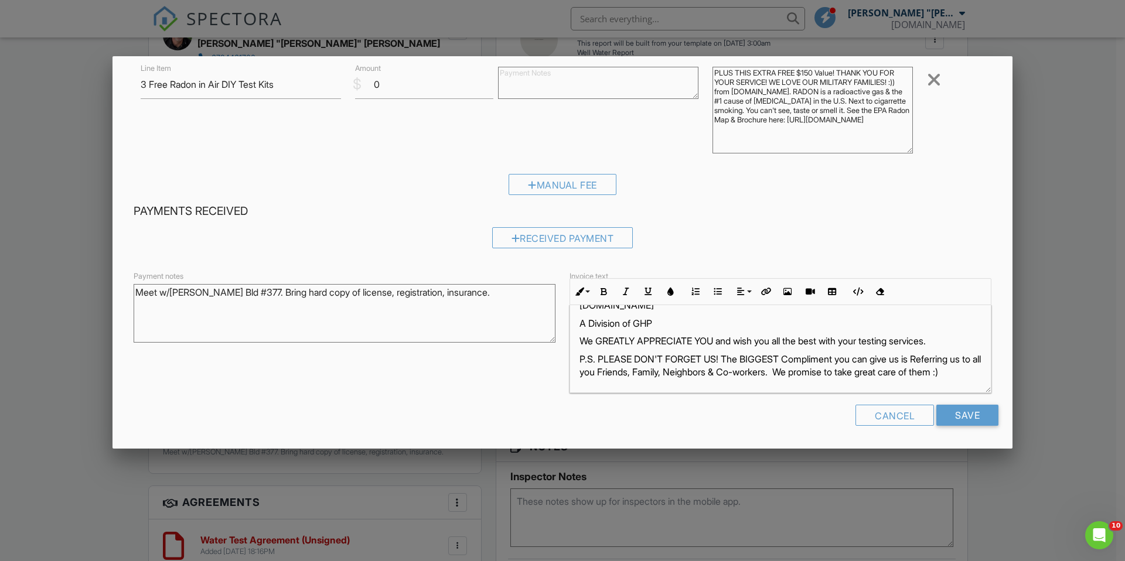
click at [856, 334] on p "We GREATLY APPRECIATE YOU and wish you all the best with your testing services." at bounding box center [780, 340] width 402 height 13
click at [935, 334] on p "We GREATLY APPRECIATE YOU and wish you all the best with our testing services." at bounding box center [780, 340] width 402 height 13
click at [867, 334] on p "We GREATLY APPRECIATE YOU and wish you all the best with our testing service." at bounding box center [780, 340] width 402 height 13
click at [596, 372] on p "P.S. PLEASE DON'T FORGET US! The BIGGEST Compliment you can give us is Referrin…" at bounding box center [780, 366] width 402 height 26
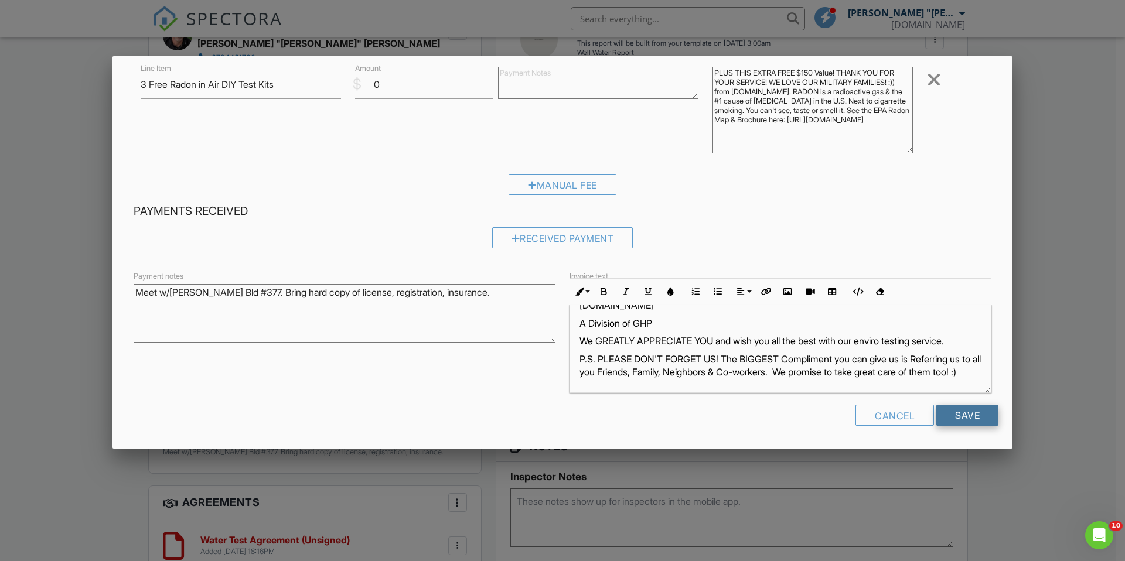
click at [963, 418] on input "Save" at bounding box center [967, 415] width 62 height 21
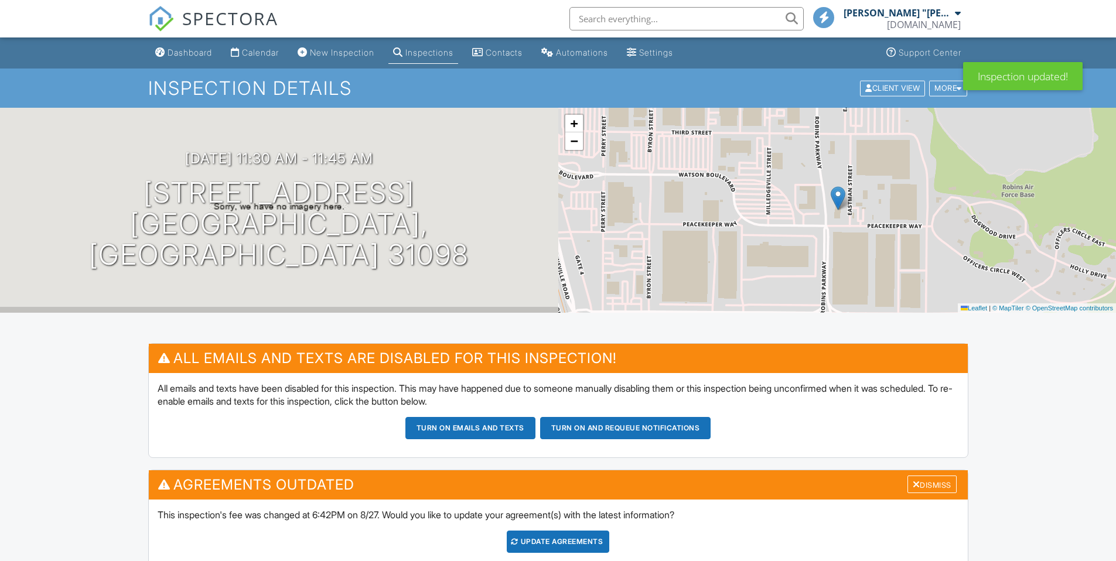
scroll to position [760, 0]
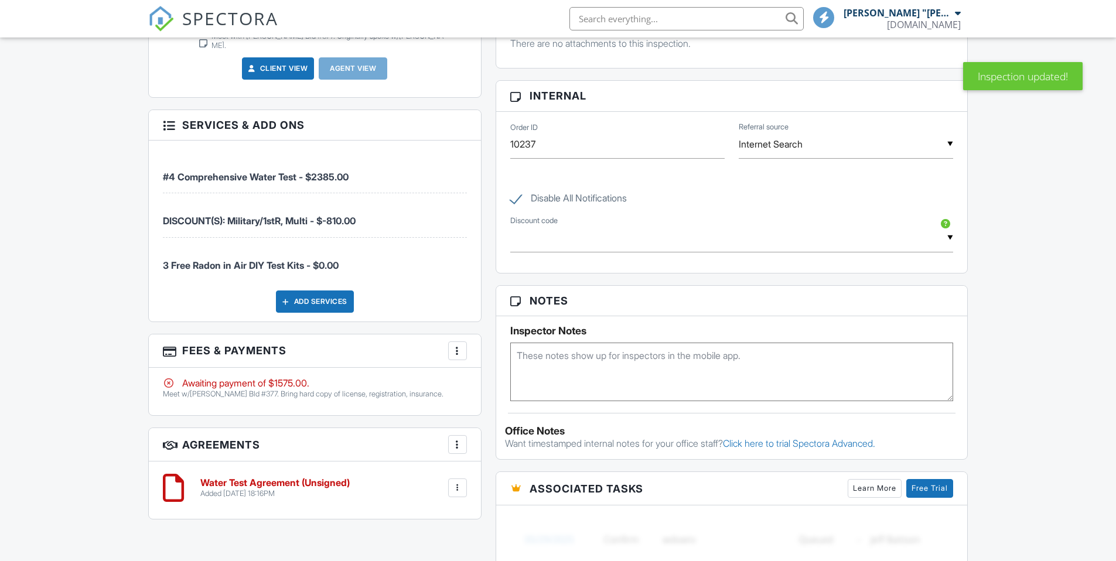
click at [460, 345] on div at bounding box center [458, 351] width 12 height 12
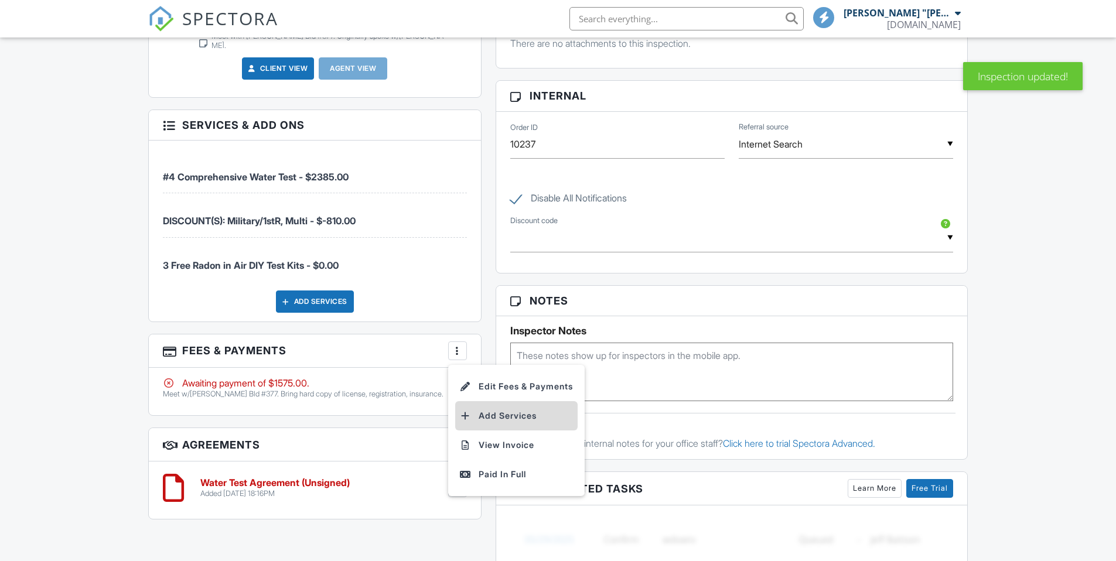
scroll to position [0, 0]
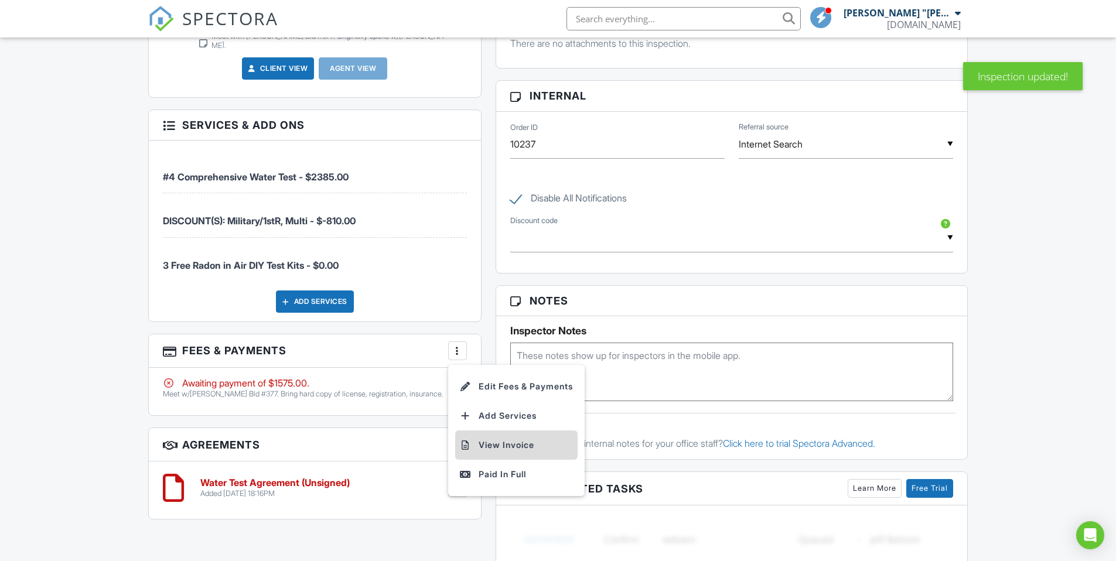
click at [511, 430] on li "View Invoice" at bounding box center [516, 444] width 122 height 29
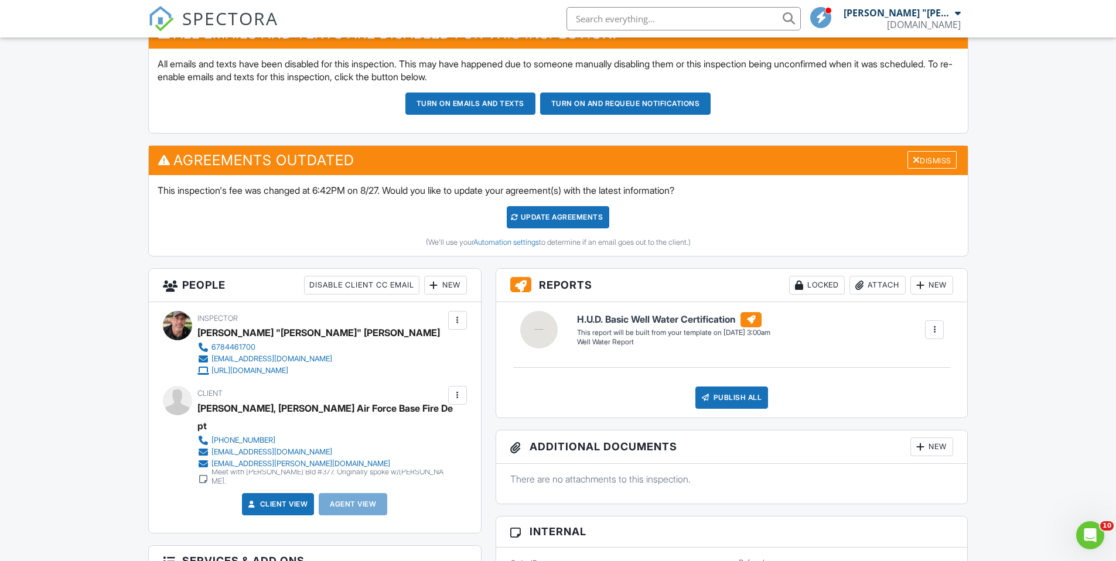
scroll to position [291, 0]
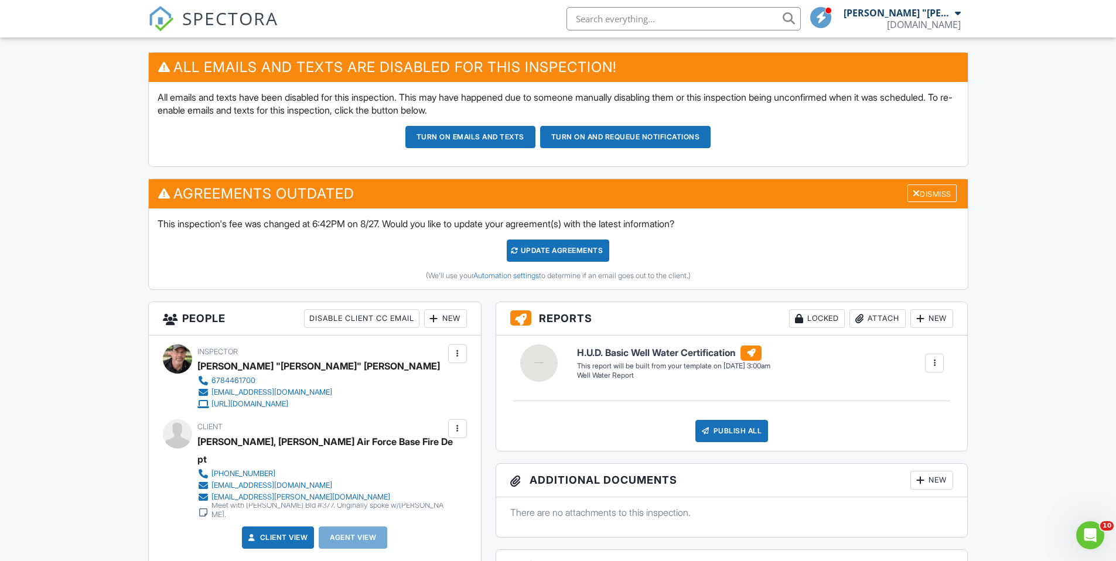
click at [545, 250] on div "Update Agreements" at bounding box center [558, 251] width 102 height 22
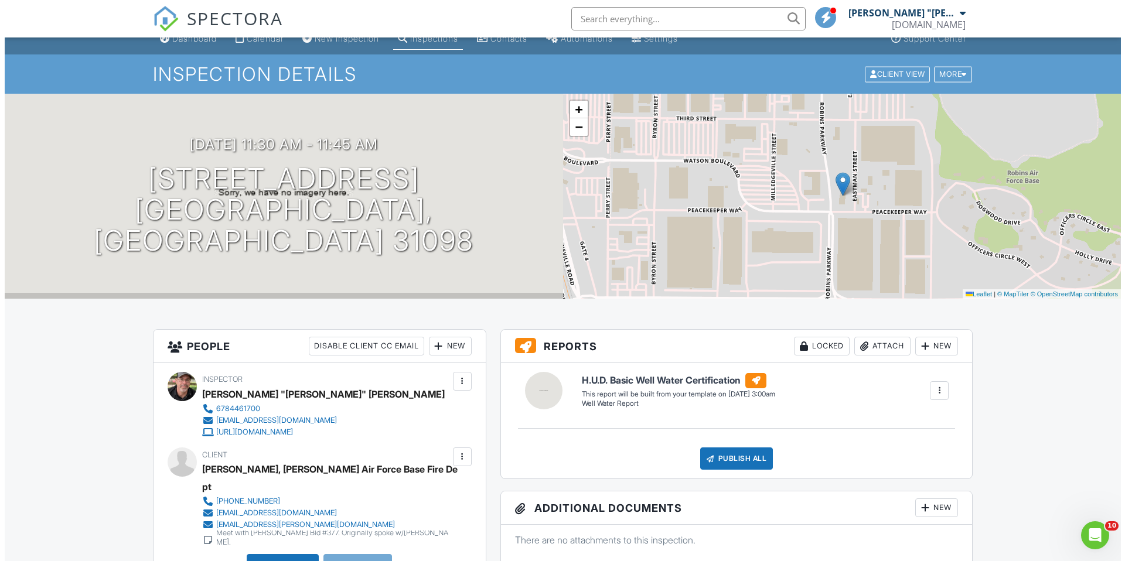
scroll to position [17, 0]
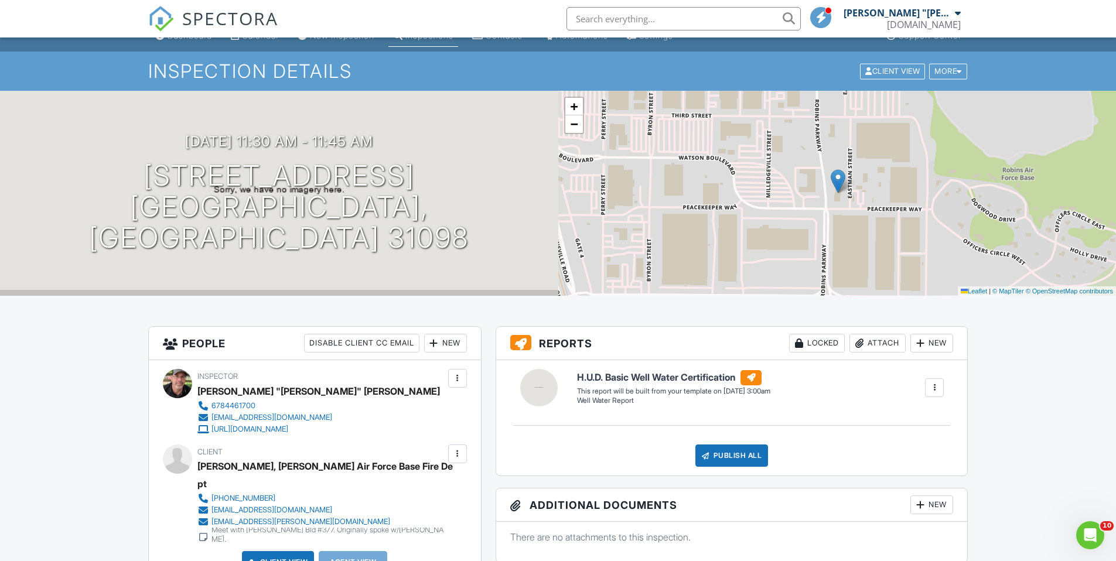
click at [462, 457] on div at bounding box center [458, 454] width 12 height 12
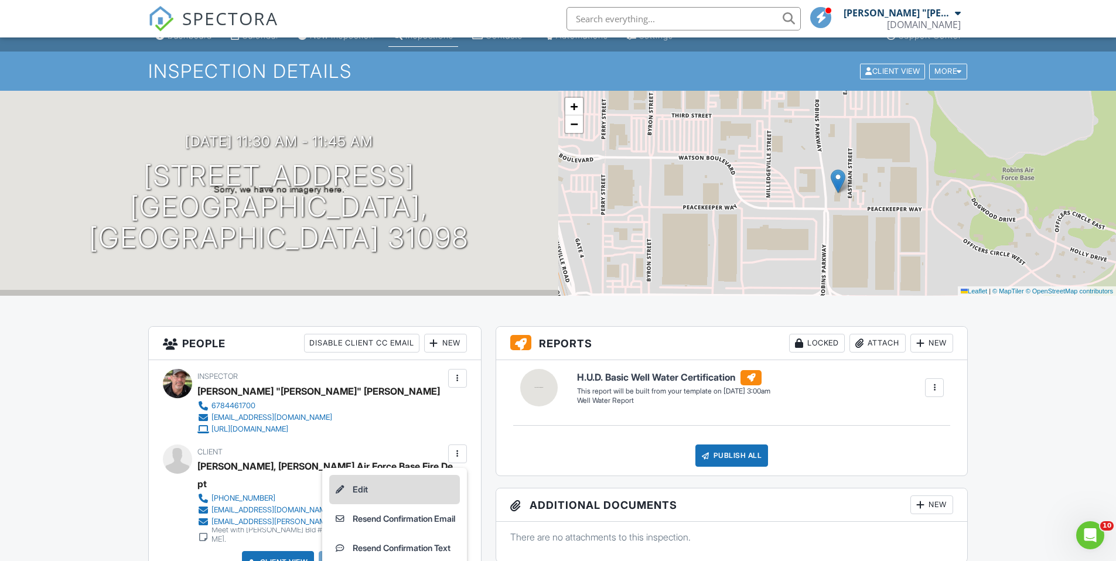
click at [410, 500] on li "Edit" at bounding box center [394, 489] width 131 height 29
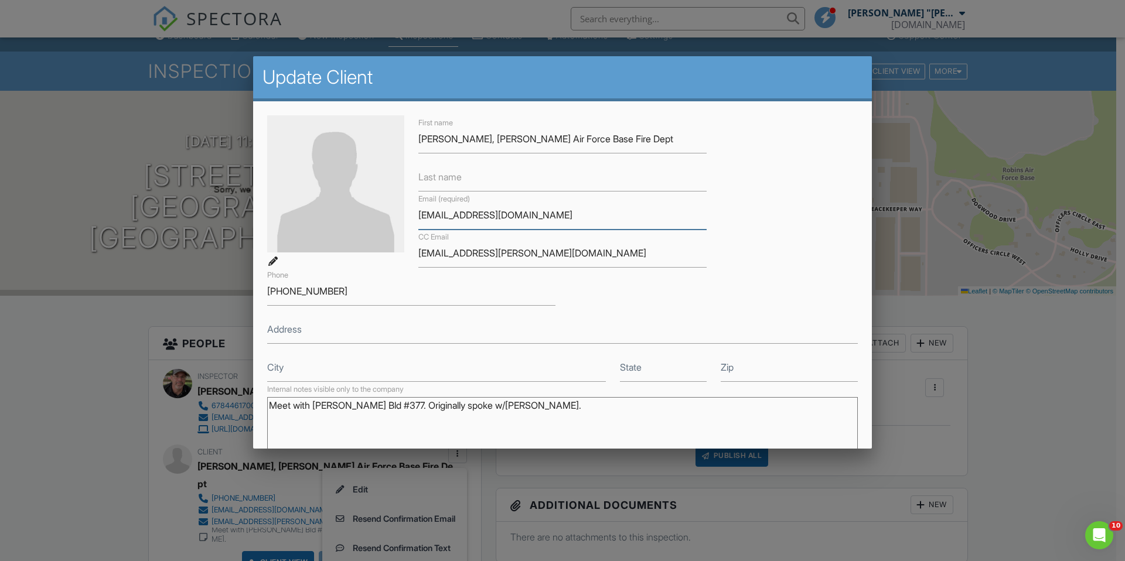
click at [563, 217] on input "[EMAIL_ADDRESS][DOMAIN_NAME]" at bounding box center [562, 215] width 288 height 29
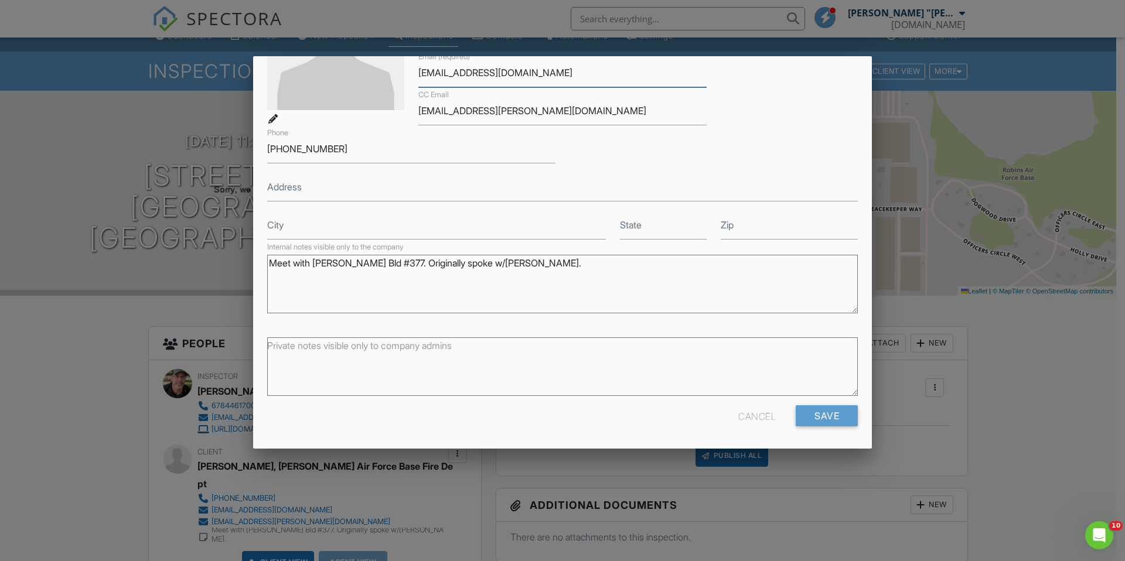
scroll to position [143, 0]
type input "[EMAIL_ADDRESS][DOMAIN_NAME]"
click at [804, 417] on input "Save" at bounding box center [826, 415] width 62 height 21
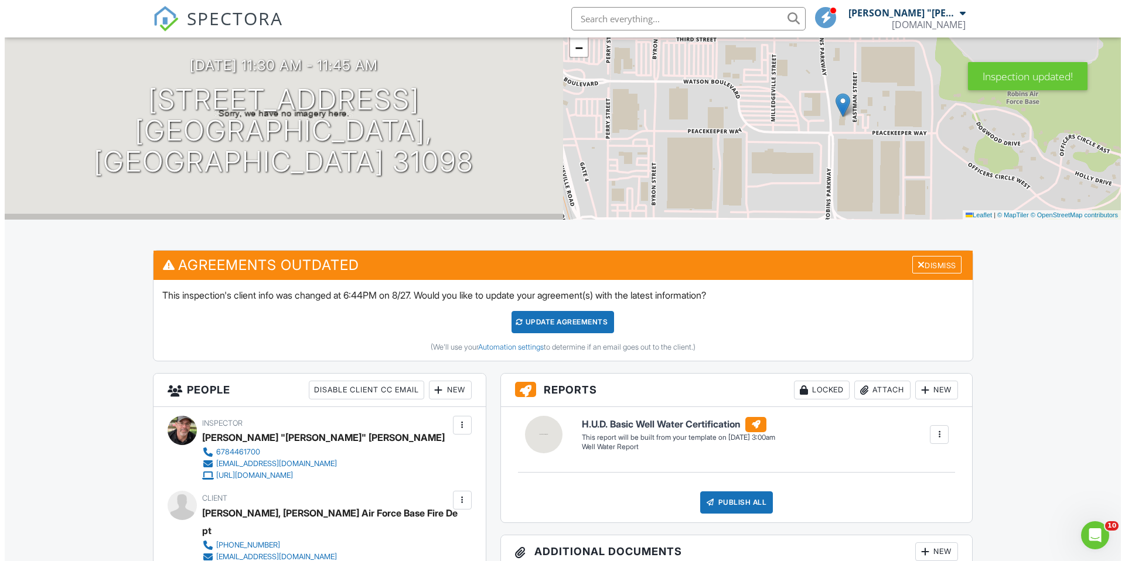
scroll to position [217, 0]
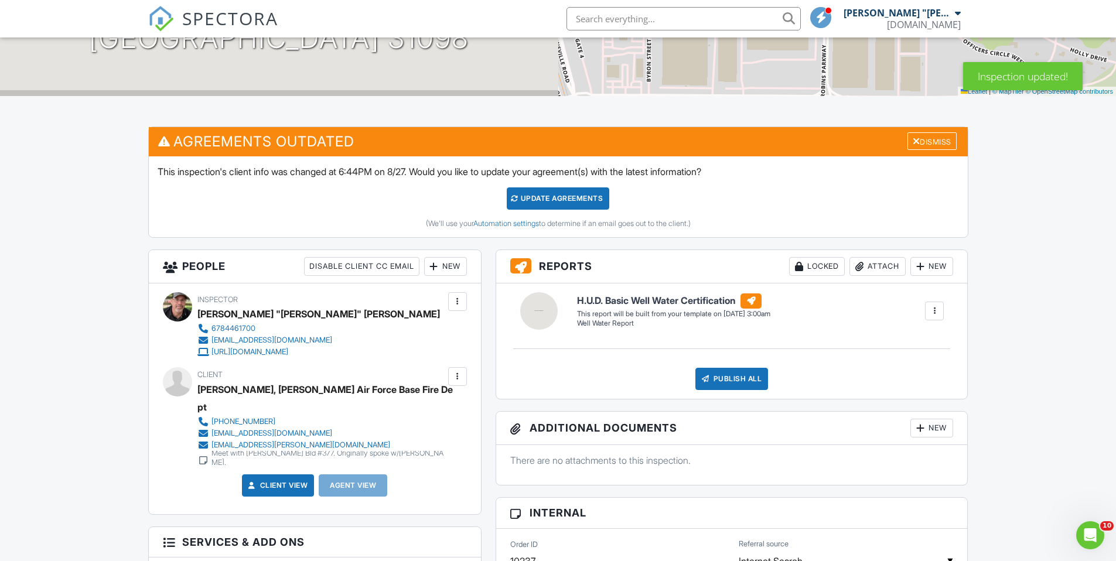
click at [452, 378] on div at bounding box center [458, 377] width 12 height 12
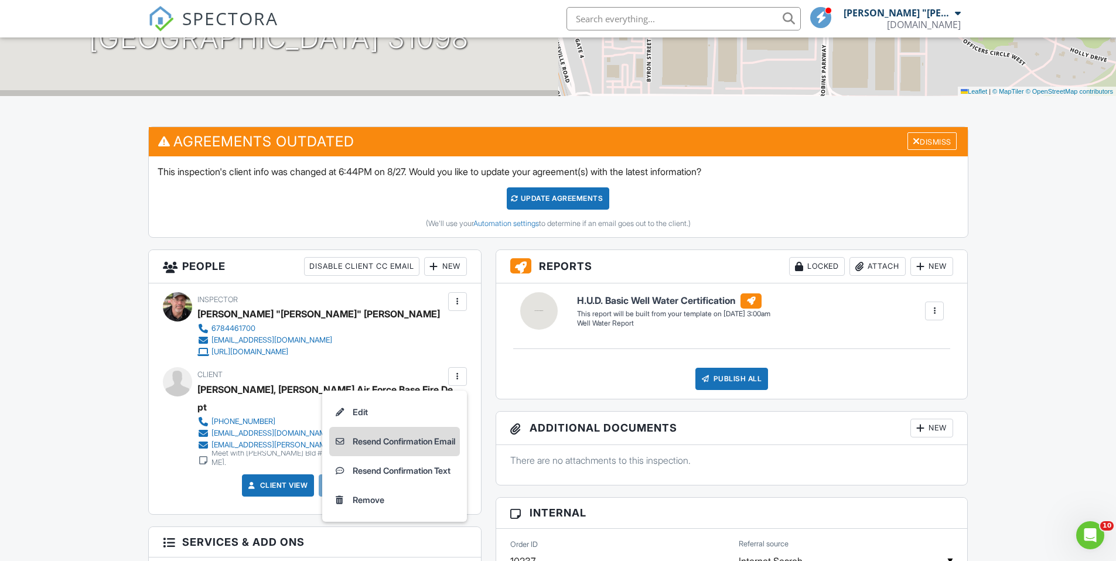
click at [405, 442] on li "Resend Confirmation Email" at bounding box center [394, 441] width 131 height 29
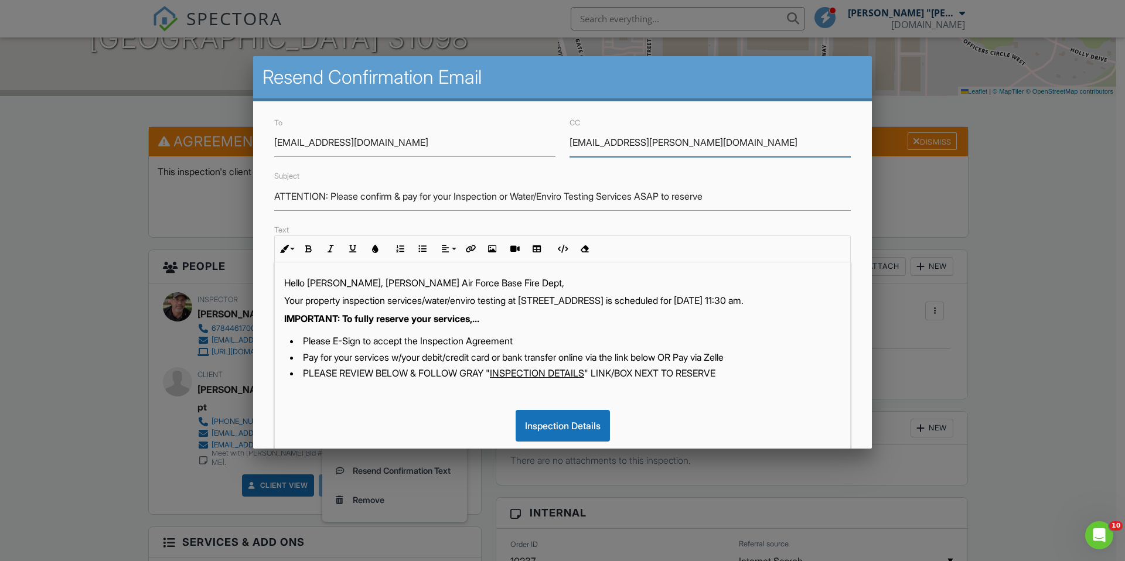
drag, startPoint x: 690, startPoint y: 145, endPoint x: 544, endPoint y: 148, distance: 145.9
click at [544, 148] on div "To localf107sec.treas@gmail.com CC mark.gibson.10@us.af.mil" at bounding box center [562, 136] width 590 height 42
type input "m"
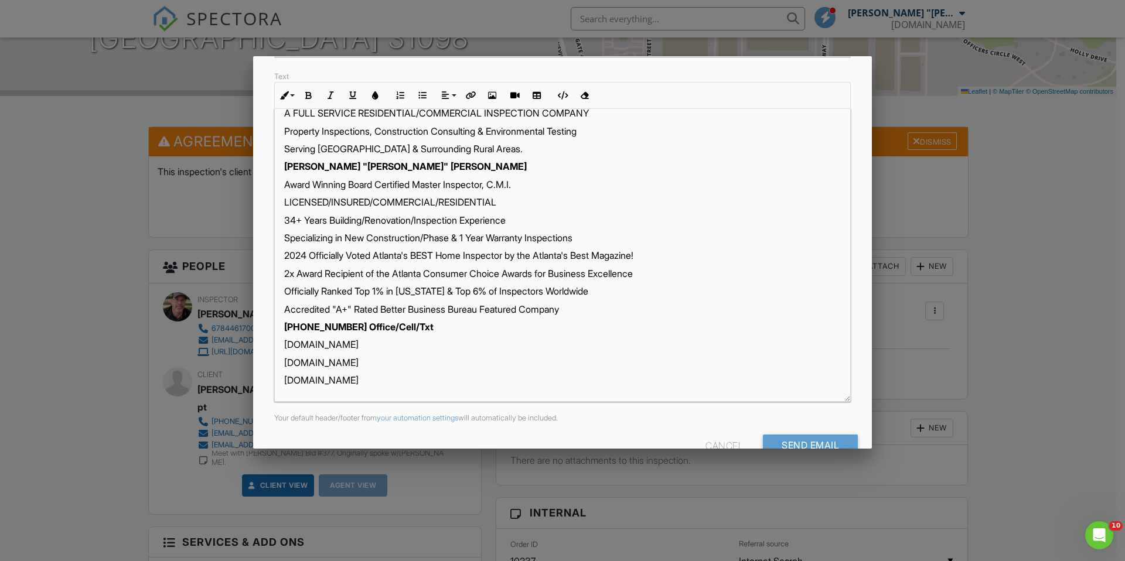
scroll to position [183, 0]
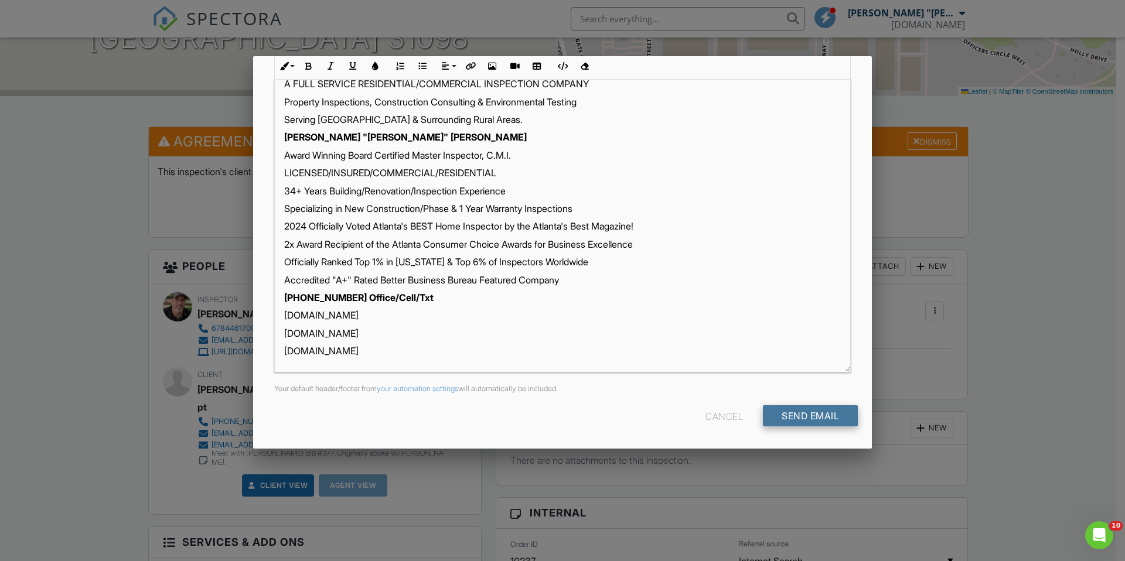
click at [801, 409] on input "Send Email" at bounding box center [810, 415] width 95 height 21
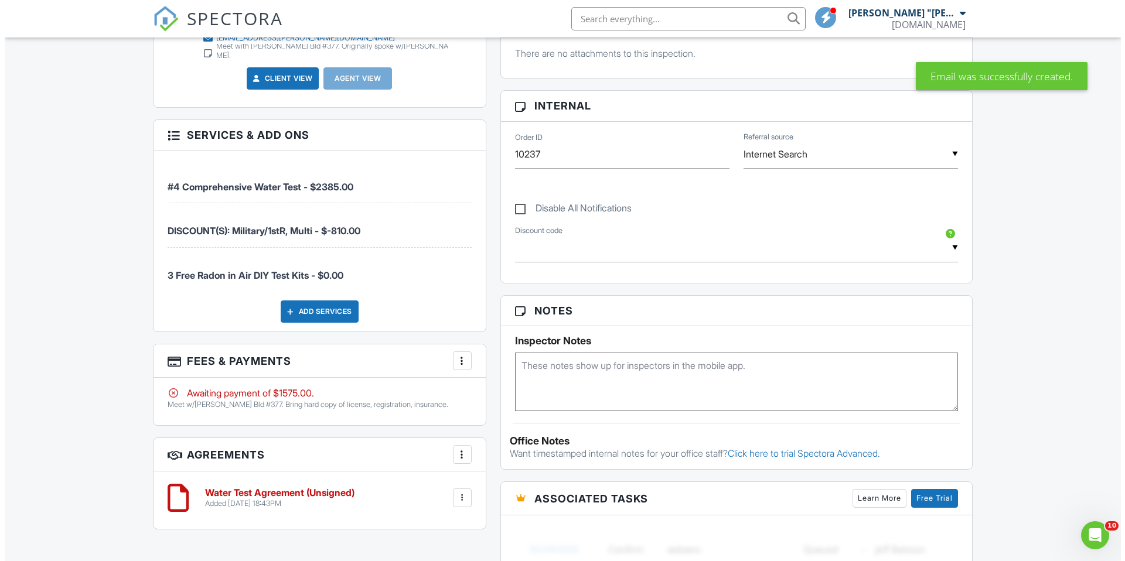
scroll to position [611, 0]
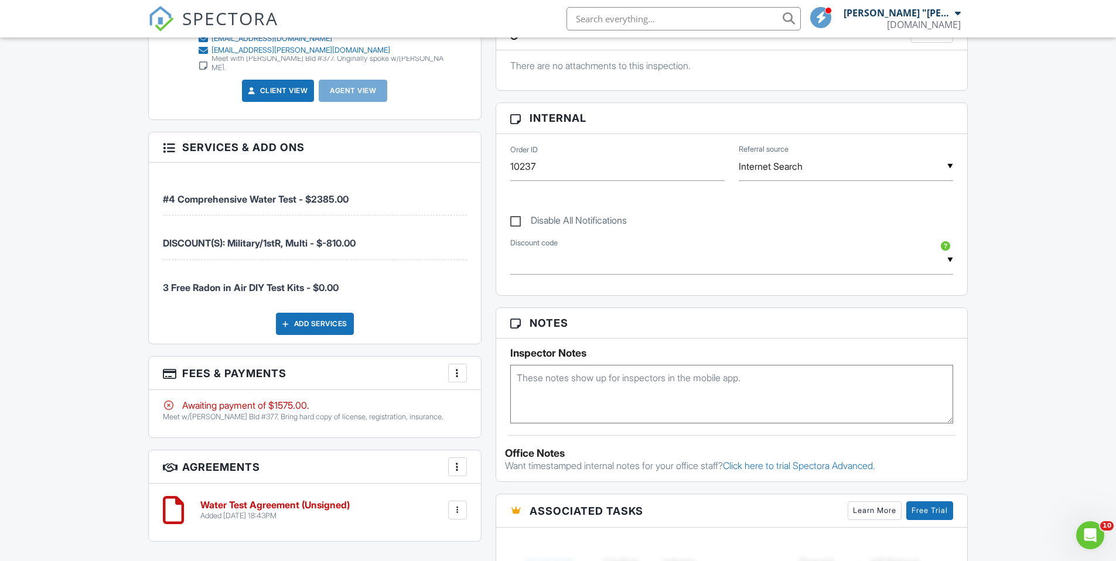
click at [452, 461] on div at bounding box center [458, 467] width 12 height 12
click at [504, 493] on li "Add Agreement" at bounding box center [527, 502] width 144 height 29
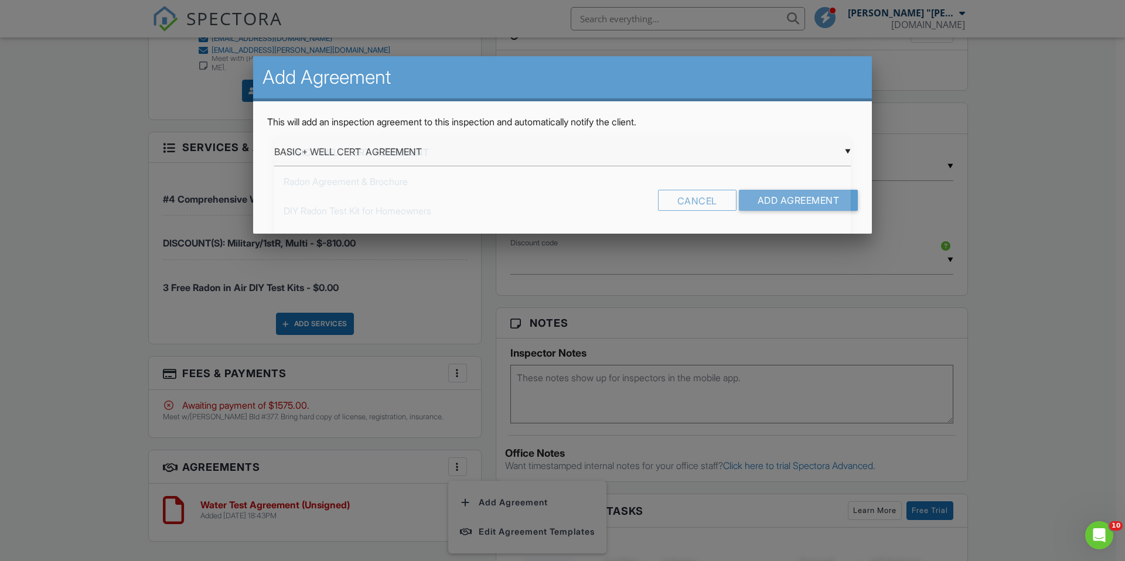
click at [348, 160] on div "▼ BASIC+ WELL CERT AGREEMENT BASIC+ WELL CERT AGREEMENT Radon Agreement & Broch…" at bounding box center [562, 152] width 576 height 29
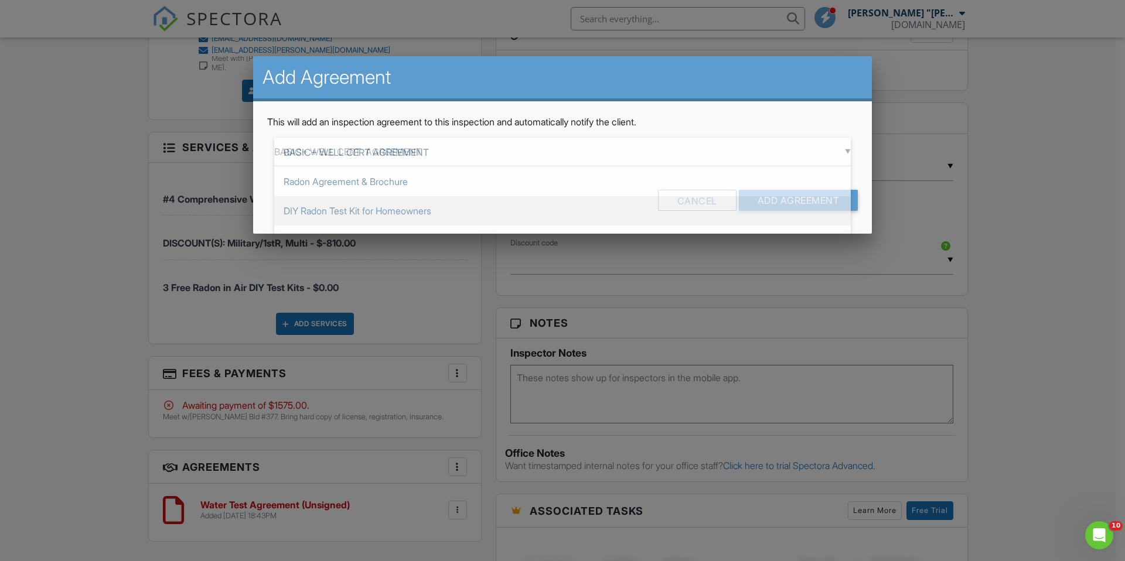
click at [358, 210] on span "DIY Radon Test Kit for Homeowners" at bounding box center [562, 210] width 576 height 29
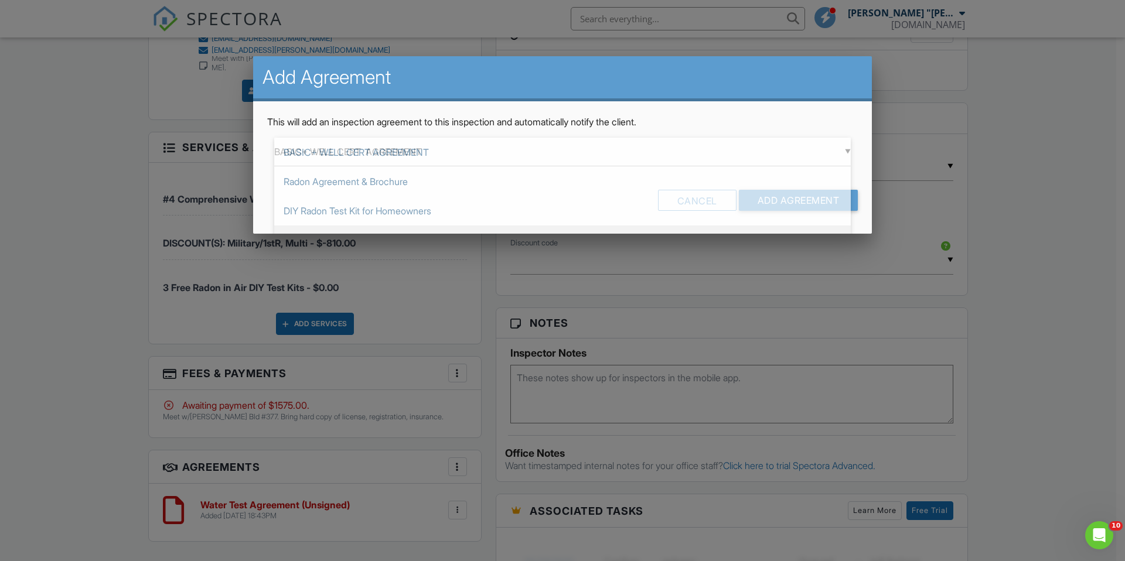
type input "DIY Radon Test Kit for Homeowners"
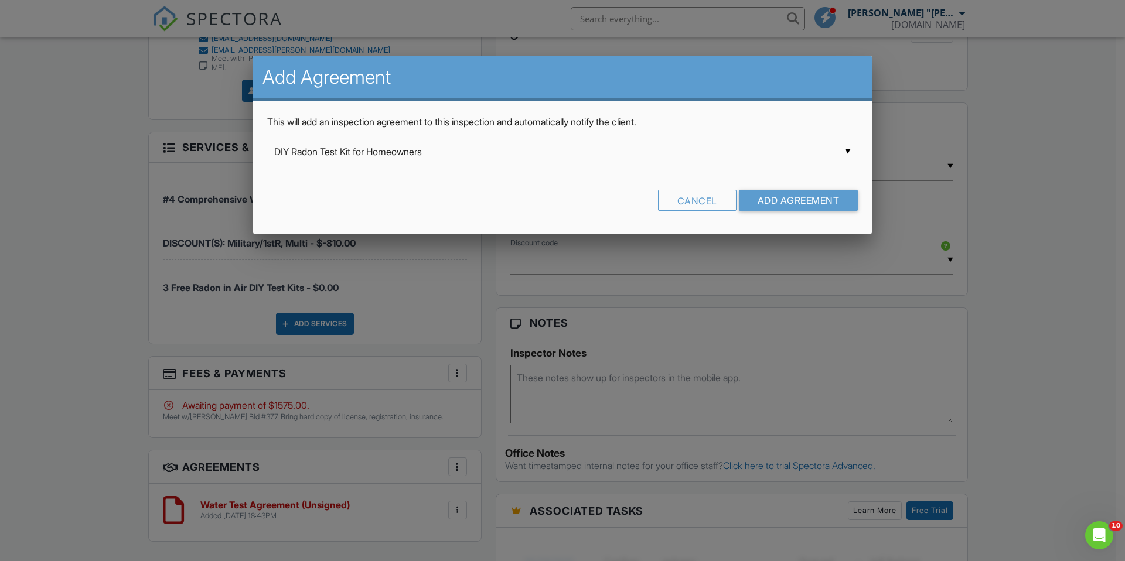
click at [476, 153] on div "▼ DIY Radon Test Kit for Homeowners BASIC+ WELL CERT AGREEMENT Radon Agreement …" at bounding box center [562, 152] width 576 height 29
click at [658, 177] on span "DIY Radon Test Kit for Homeowners" at bounding box center [562, 181] width 576 height 29
click at [773, 199] on input "Add Agreement" at bounding box center [798, 200] width 119 height 21
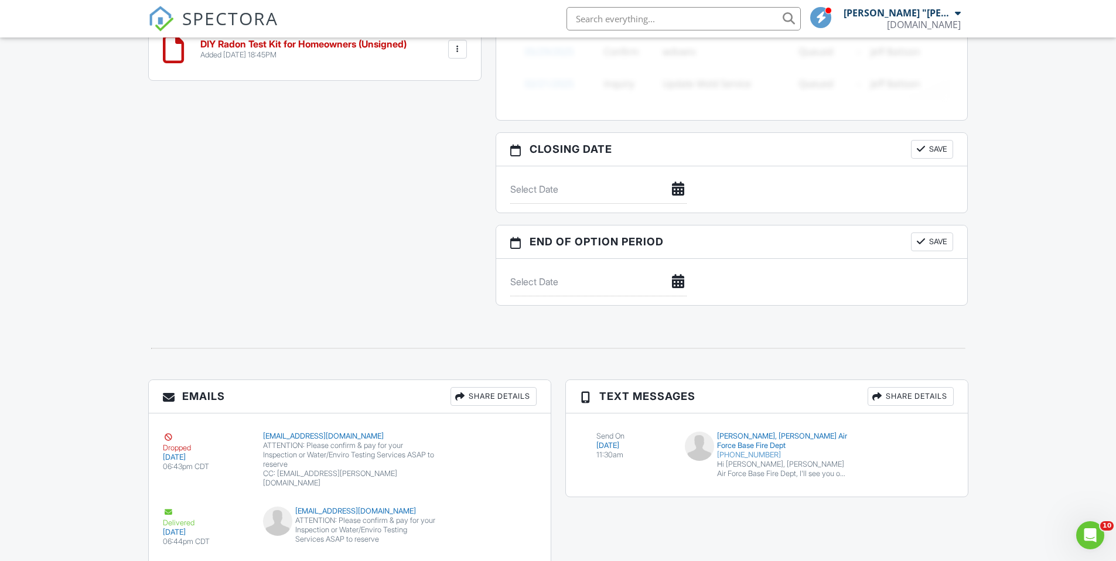
scroll to position [1214, 0]
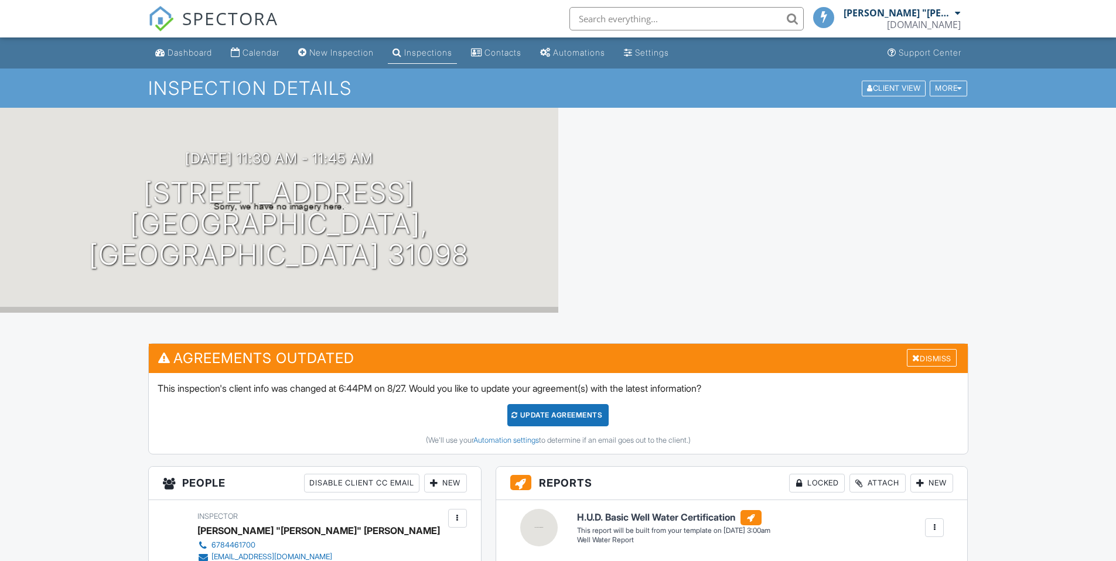
scroll to position [223, 0]
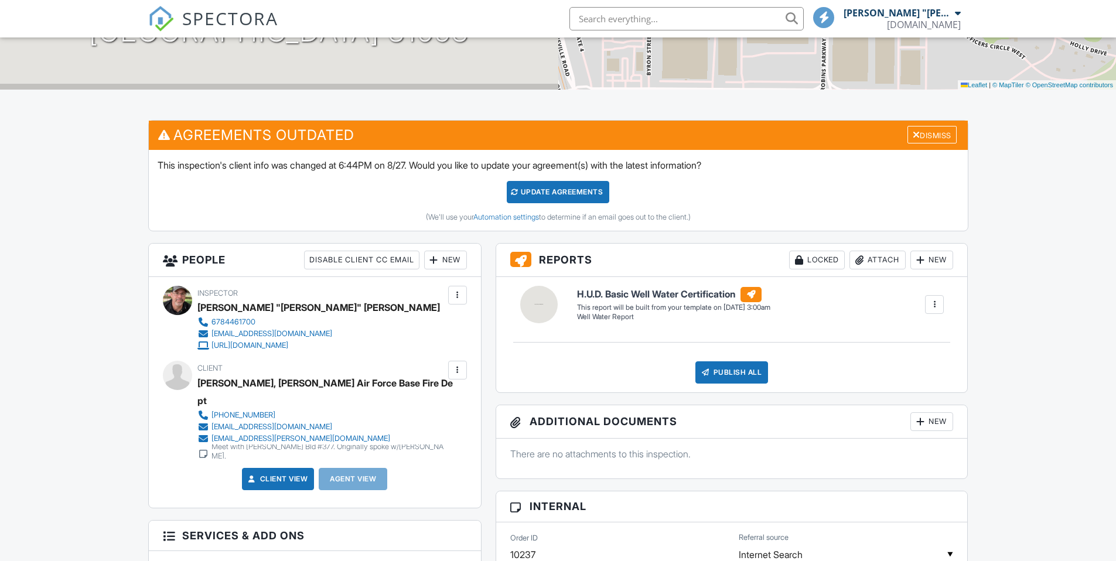
click at [544, 193] on div "Update Agreements" at bounding box center [558, 192] width 102 height 22
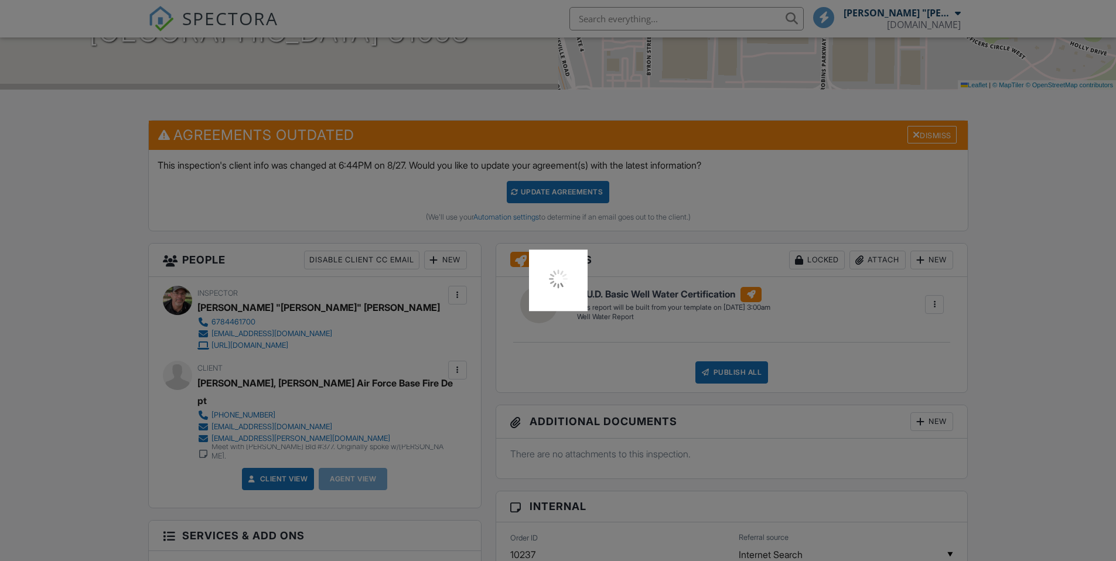
scroll to position [0, 0]
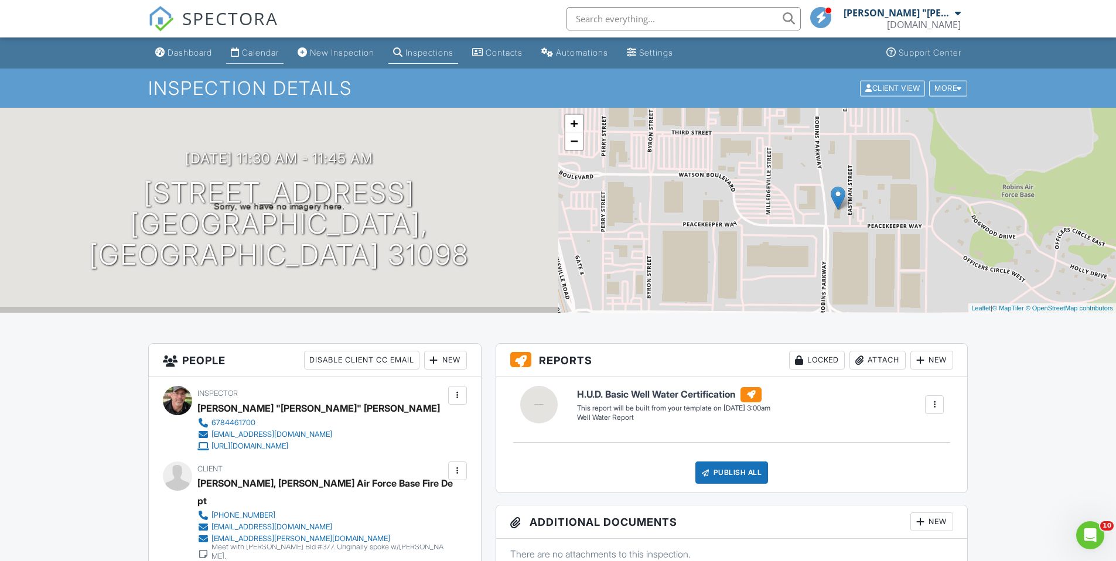
click at [268, 58] on link "Calendar" at bounding box center [254, 53] width 57 height 22
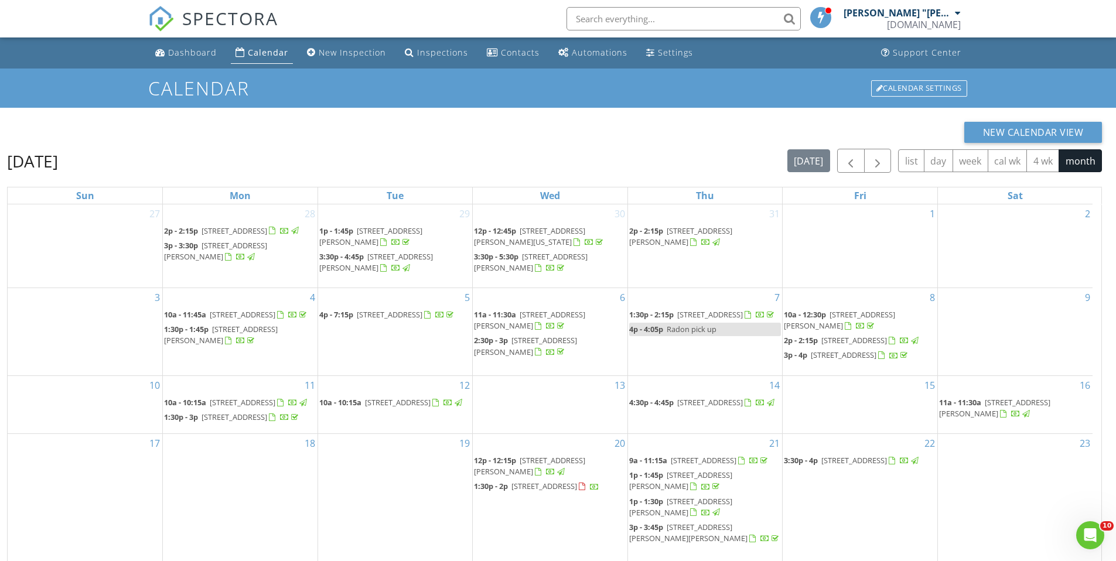
click at [650, 15] on input "text" at bounding box center [683, 18] width 234 height 23
type input "turkey lane"
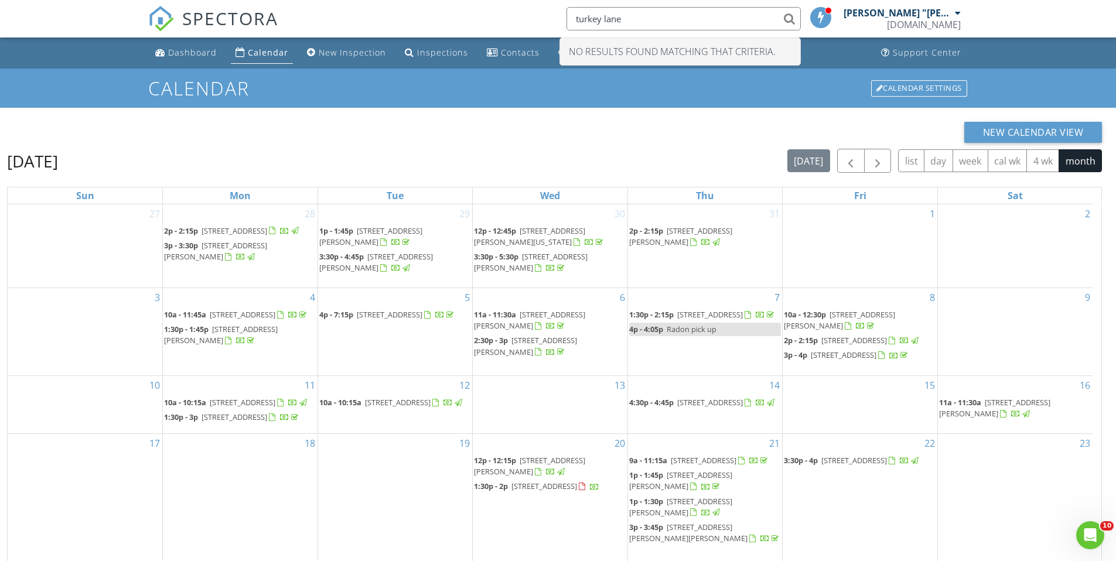
click at [793, 22] on input "turkey lane" at bounding box center [683, 18] width 234 height 23
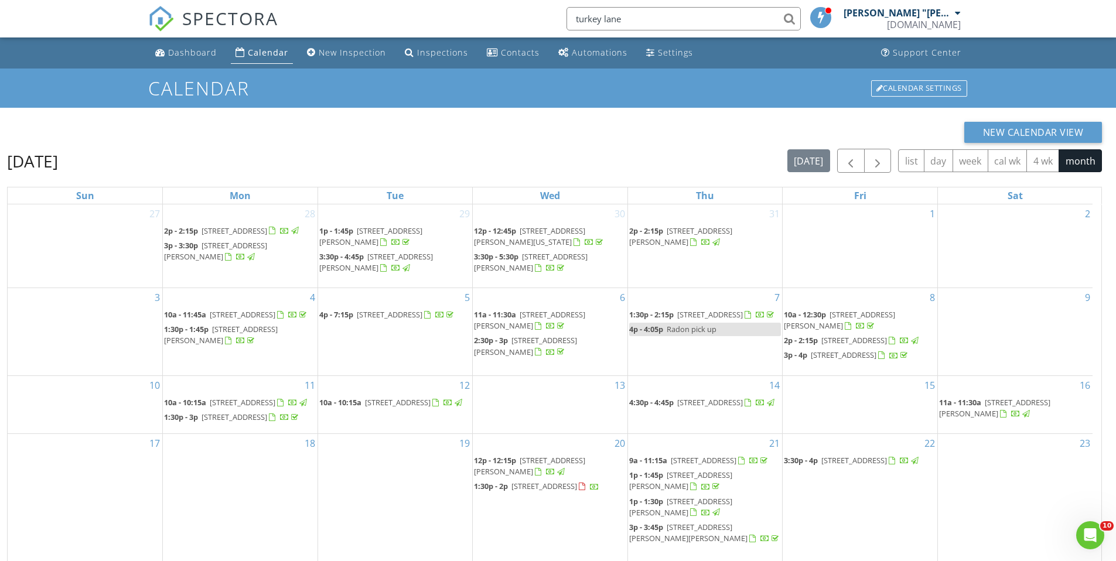
click at [791, 18] on input "turkey lane" at bounding box center [683, 18] width 234 height 23
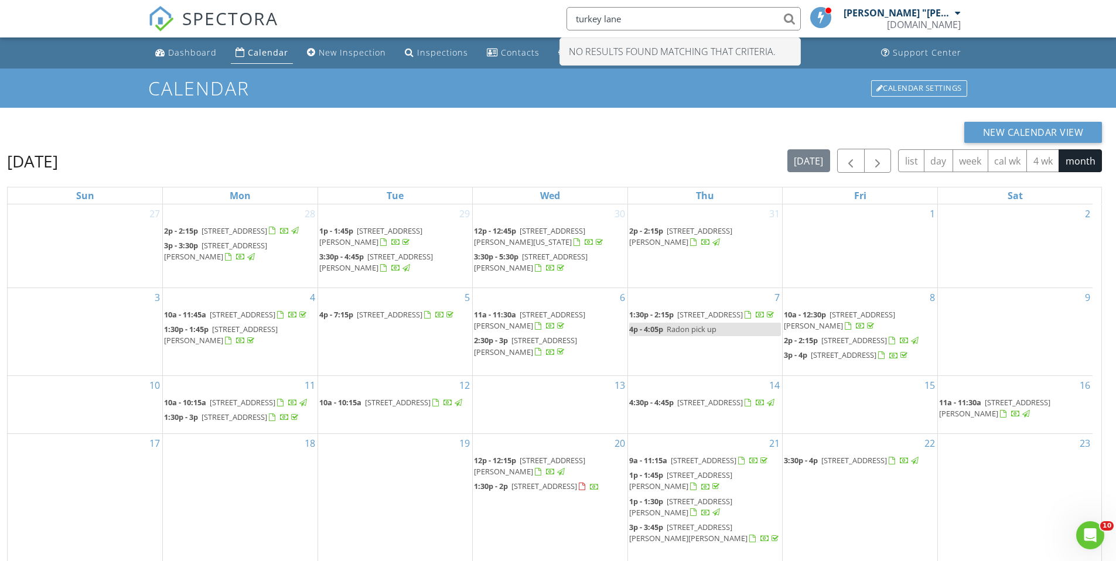
scroll to position [2, 0]
click at [815, 83] on h1 "Calendar" at bounding box center [558, 88] width 820 height 20
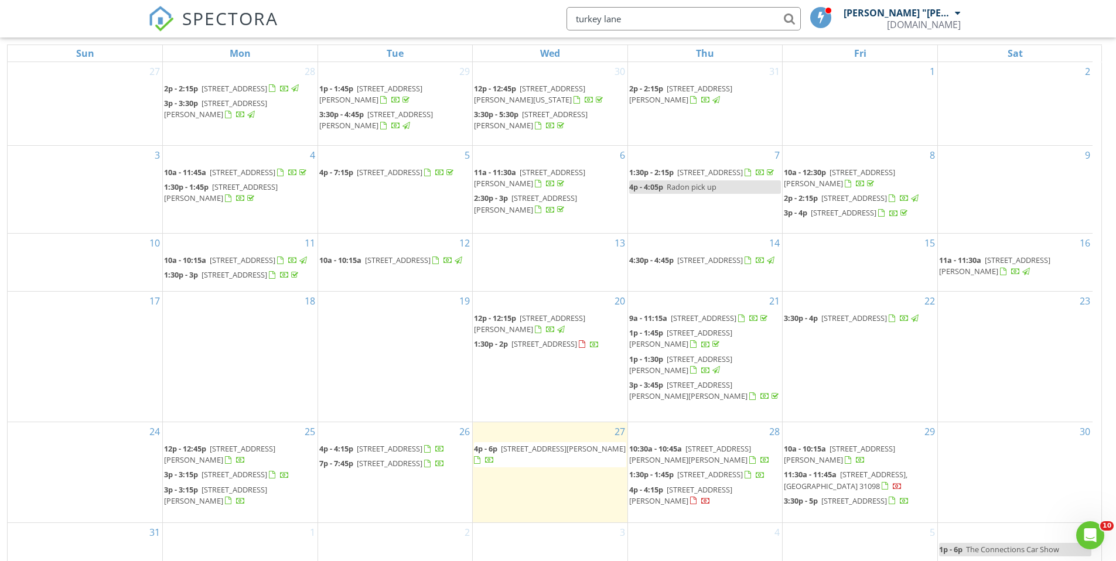
scroll to position [156, 0]
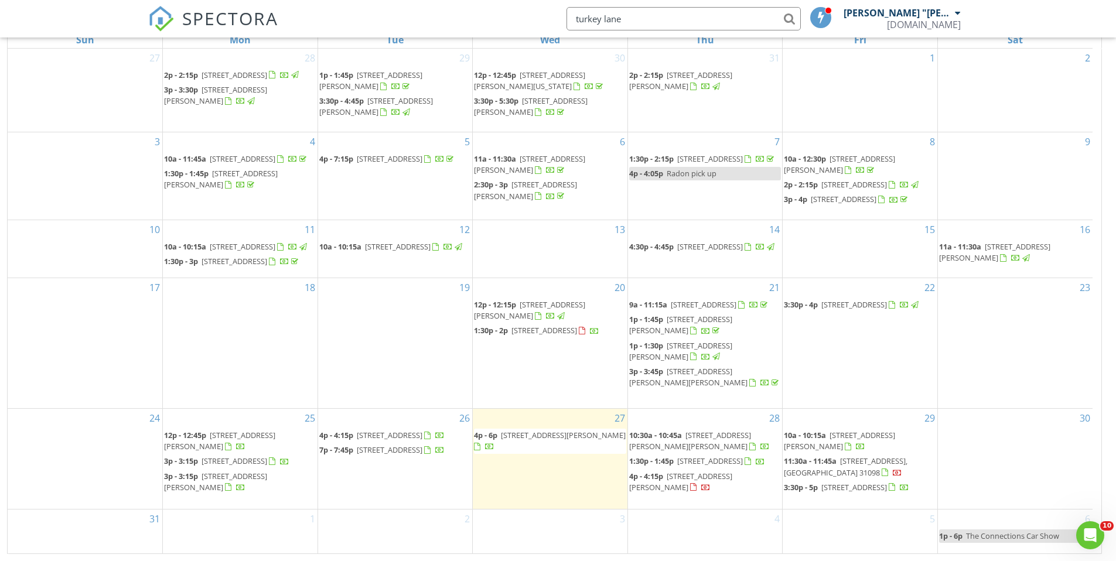
click at [262, 466] on span "294 Turkey Trail, Jasper 30143" at bounding box center [234, 461] width 66 height 11
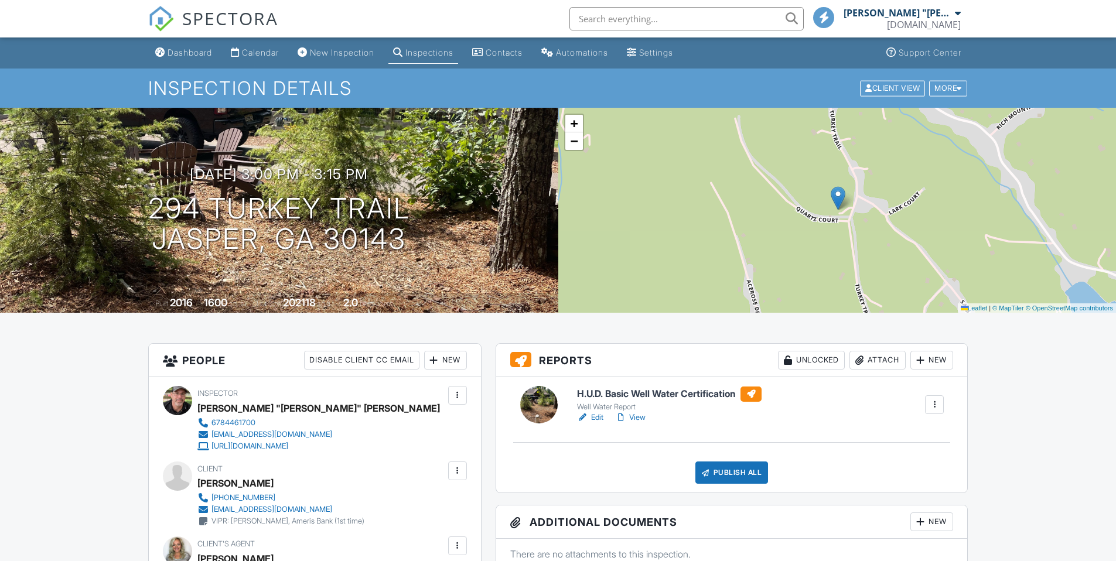
click at [454, 465] on div at bounding box center [458, 471] width 12 height 12
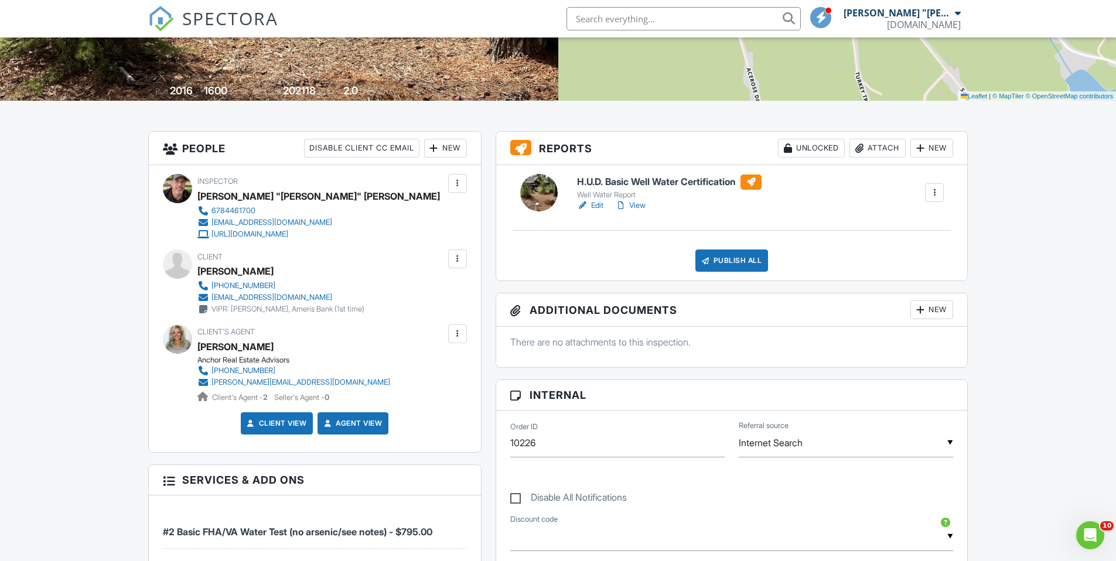
click at [458, 261] on div at bounding box center [458, 259] width 12 height 12
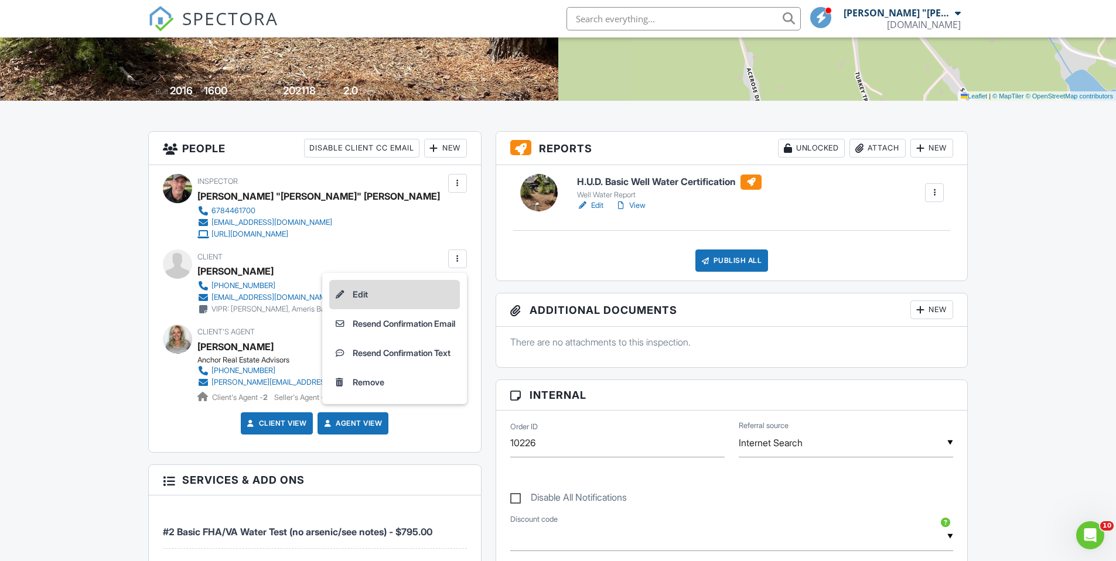
click at [389, 294] on li "Edit" at bounding box center [394, 294] width 131 height 29
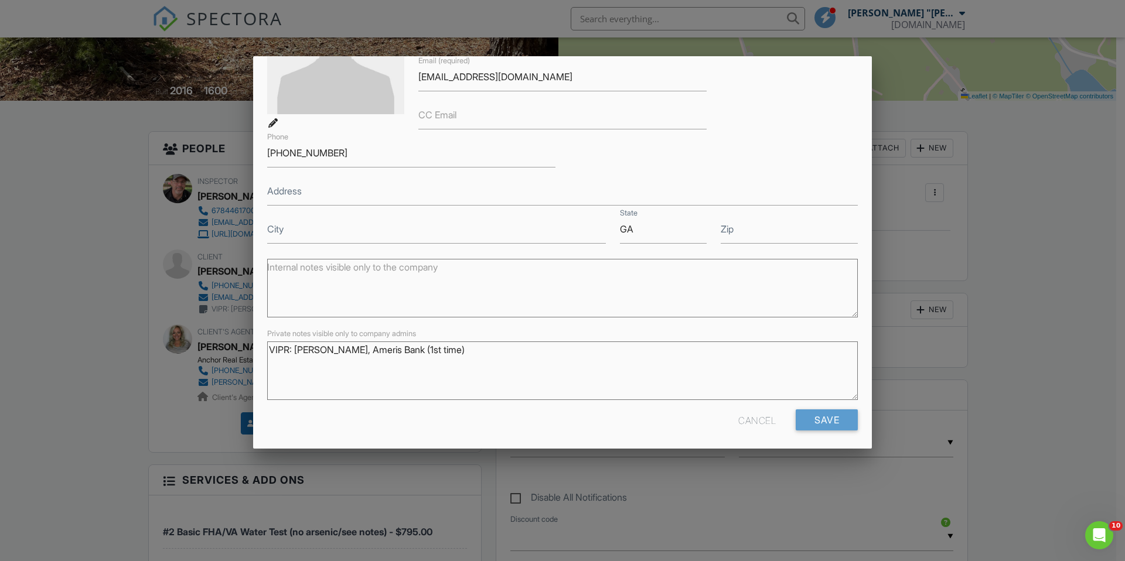
scroll to position [139, 0]
click at [449, 350] on textarea "VIPR: Scott Barnes, Ameris Bank (1st time)" at bounding box center [562, 369] width 590 height 59
type textarea "VIPR: Scott Barnes, Ameris Bank (1st time referral)"
click at [808, 423] on input "Save" at bounding box center [826, 418] width 62 height 21
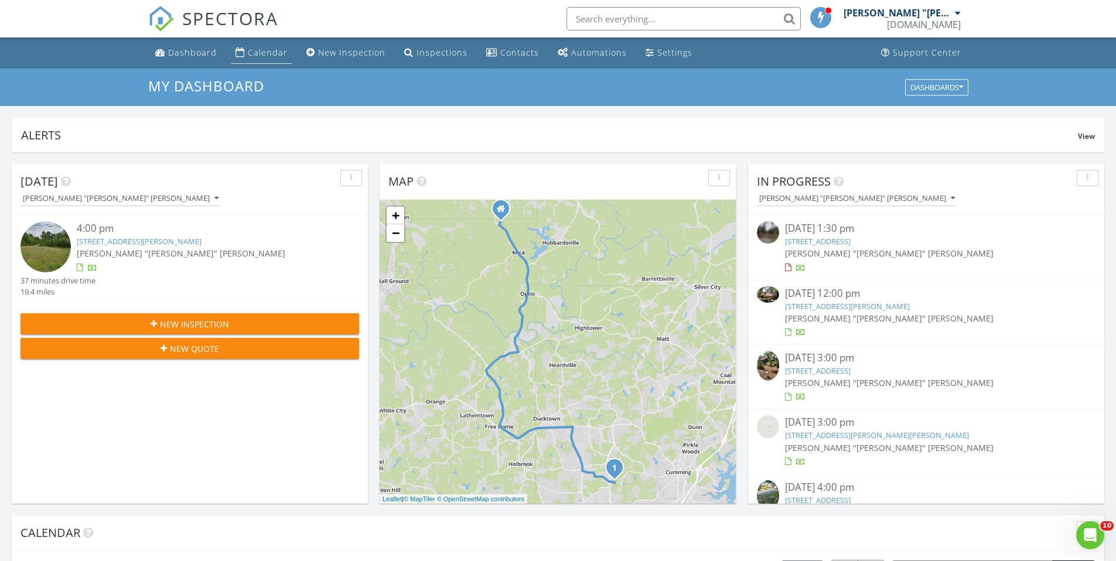
click at [270, 52] on div "Calendar" at bounding box center [268, 52] width 40 height 11
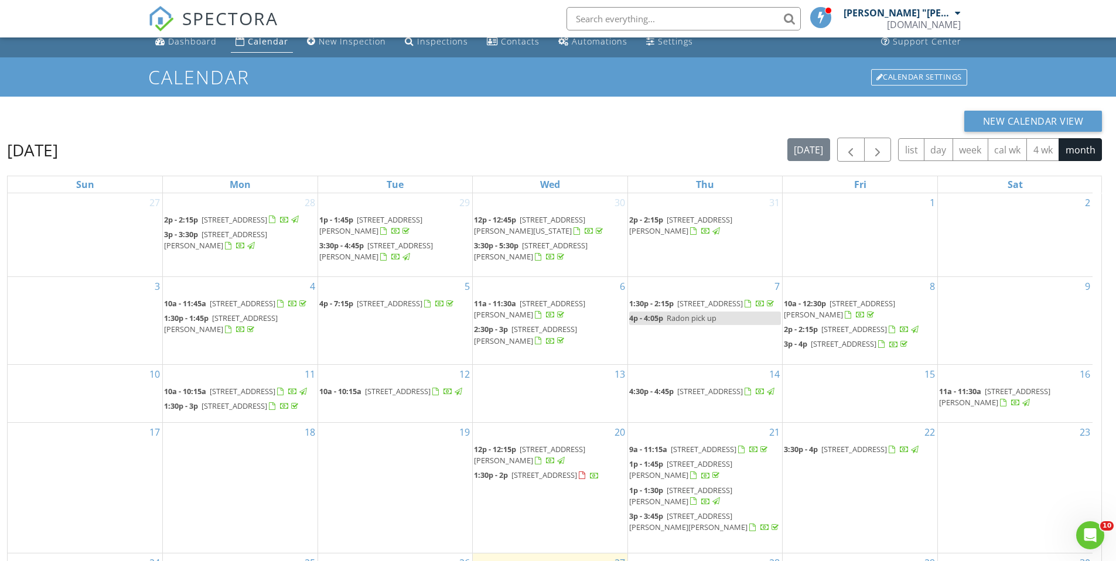
scroll to position [156, 0]
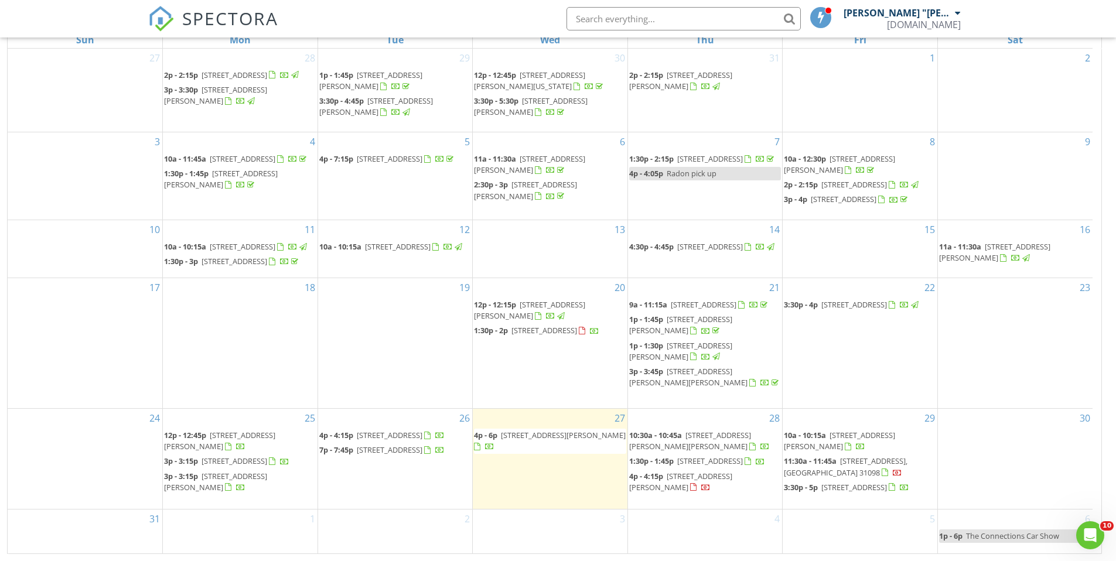
click at [701, 443] on span "[STREET_ADDRESS][PERSON_NAME][PERSON_NAME]" at bounding box center [690, 441] width 122 height 22
click at [1001, 490] on div "30" at bounding box center [1015, 459] width 155 height 100
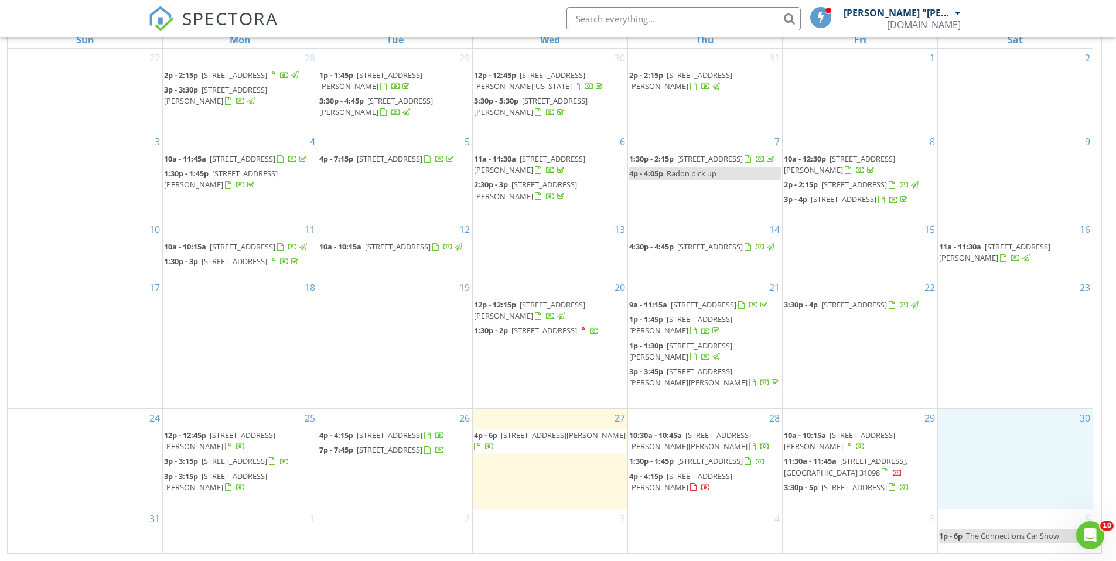
scroll to position [2, 0]
